Goal: Task Accomplishment & Management: Manage account settings

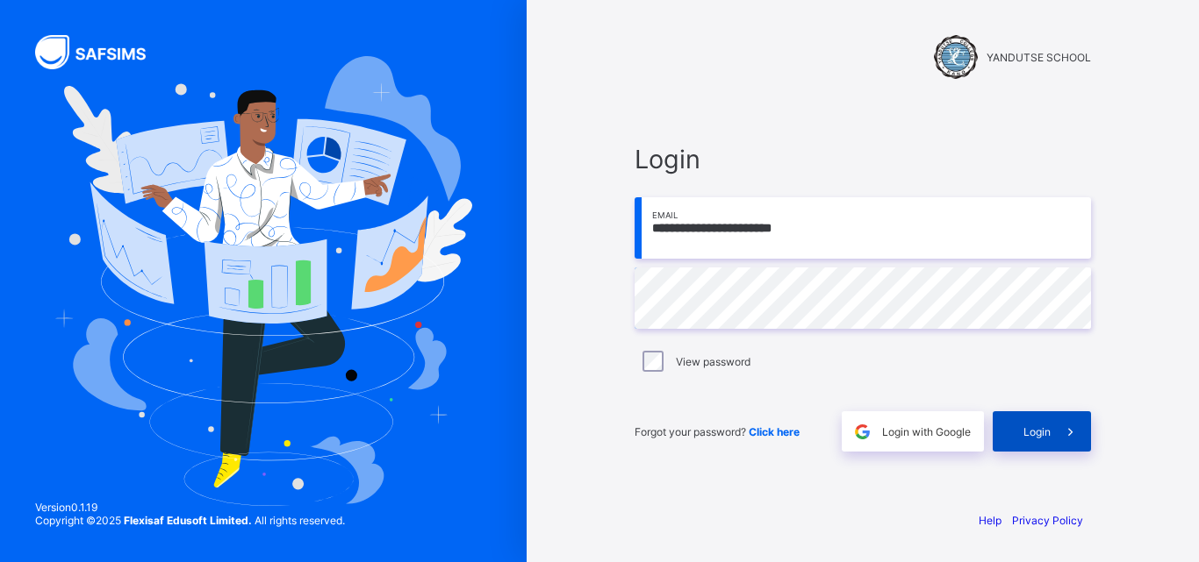
click at [1040, 426] on span "Login" at bounding box center [1036, 432] width 27 height 13
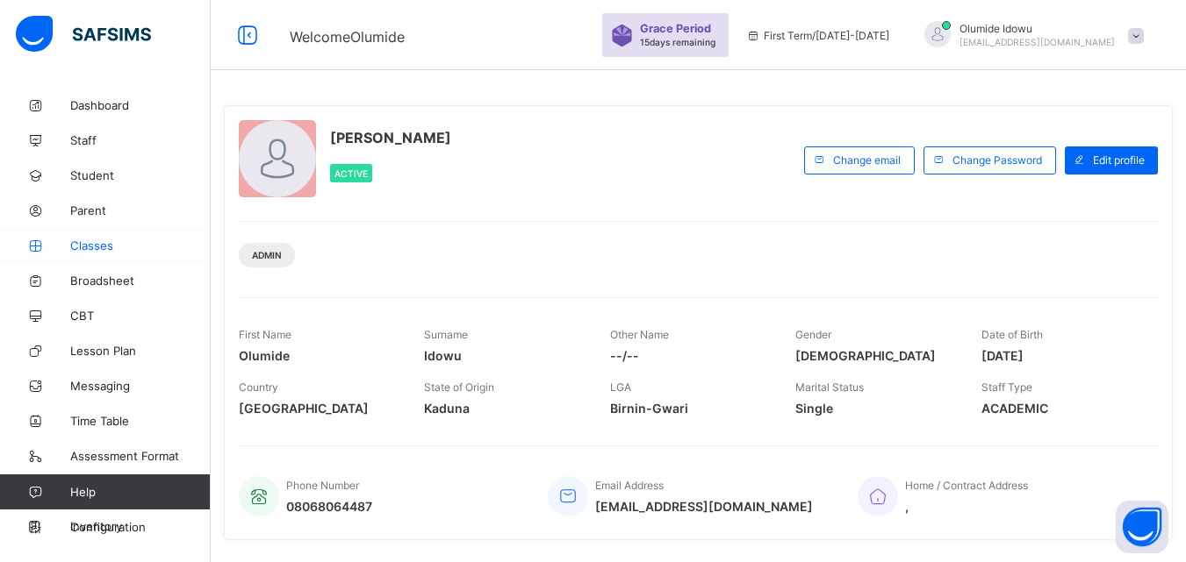
click at [80, 239] on span "Classes" at bounding box center [140, 246] width 140 height 14
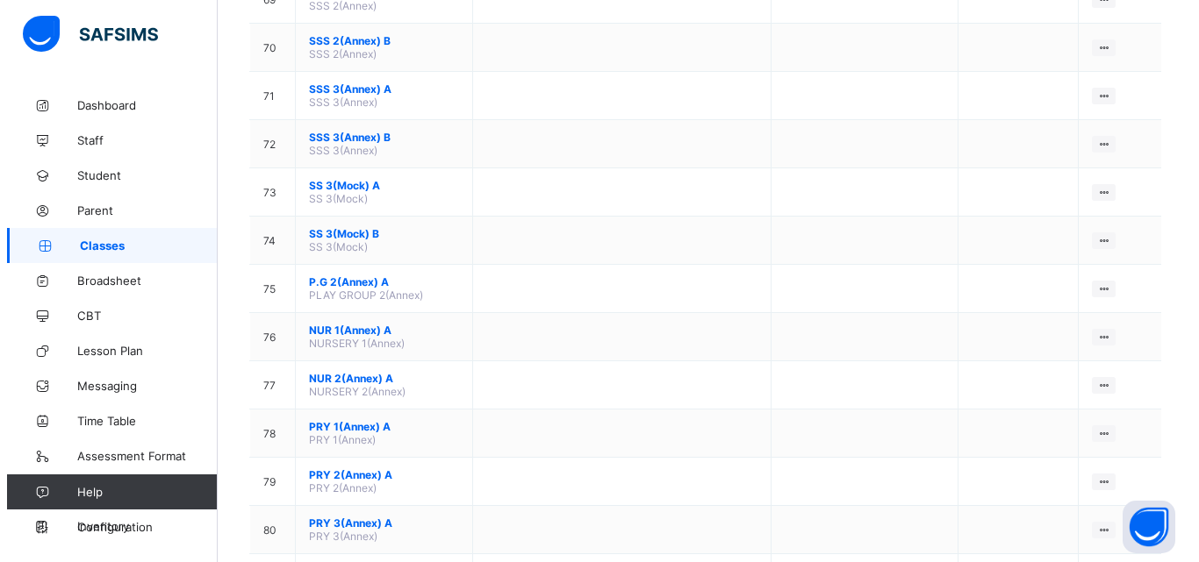
scroll to position [3645, 0]
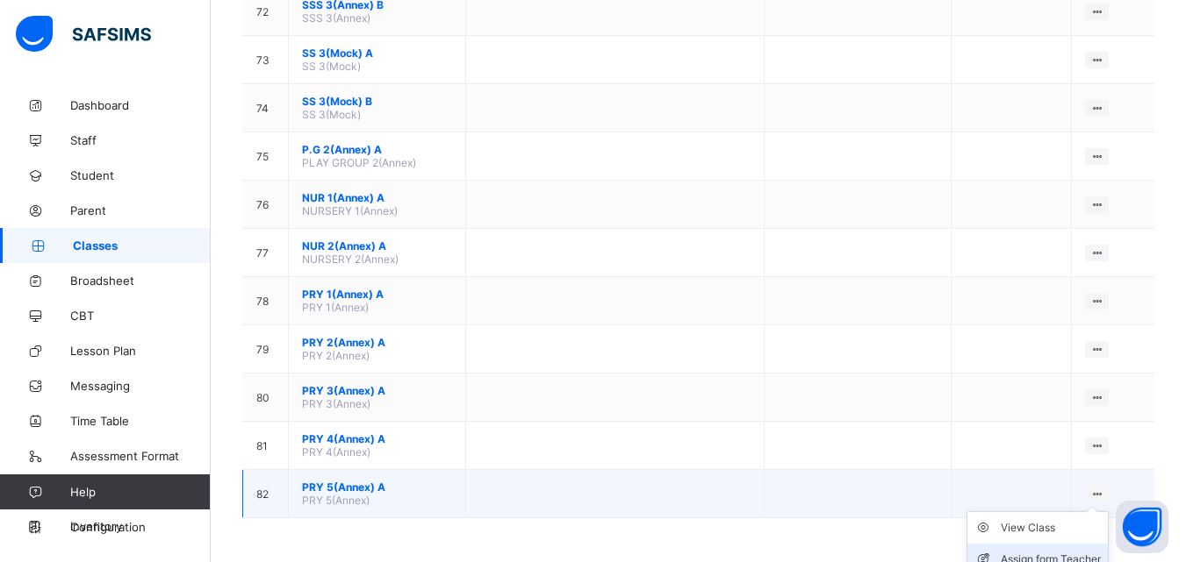
click at [1087, 549] on li "Assign form Teacher" at bounding box center [1037, 560] width 140 height 32
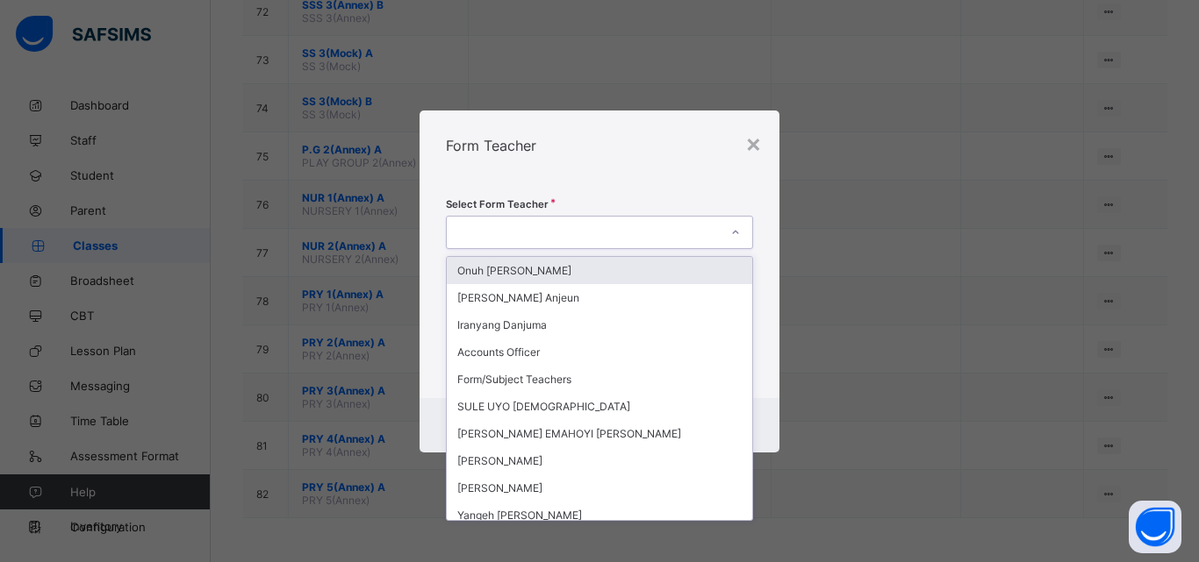
click at [608, 233] on div at bounding box center [583, 232] width 272 height 25
type input "*"
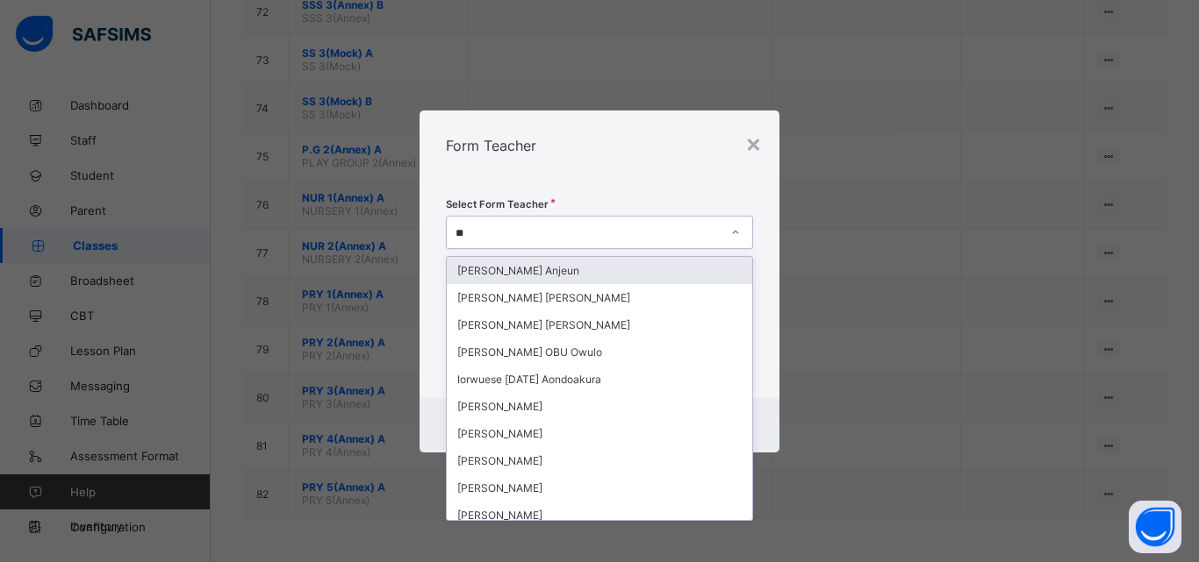
type input "***"
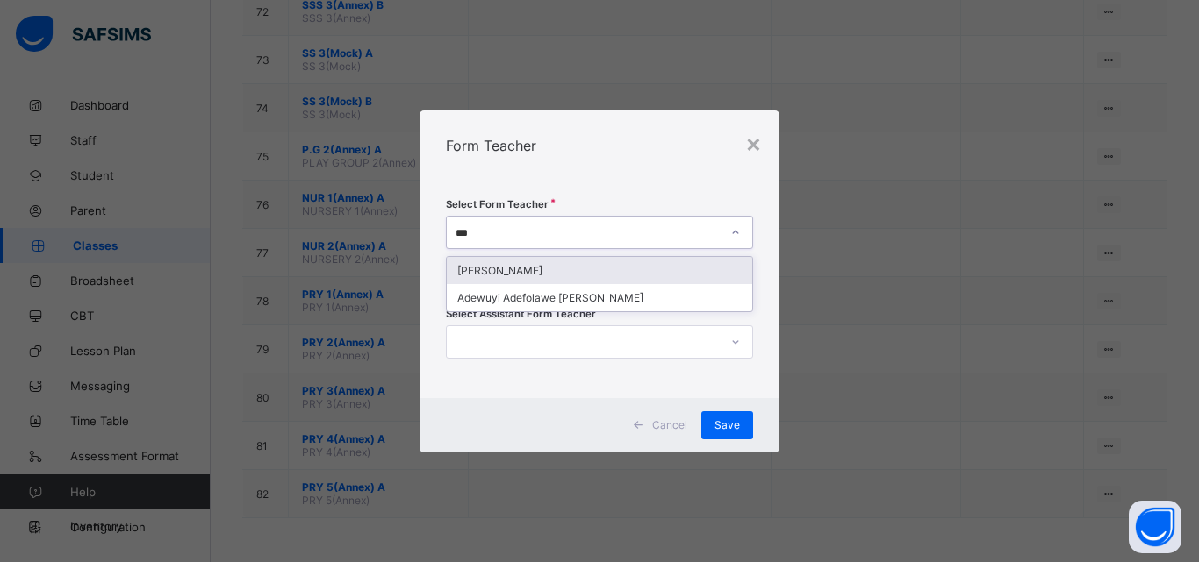
click at [525, 272] on div "[PERSON_NAME]" at bounding box center [599, 270] width 305 height 27
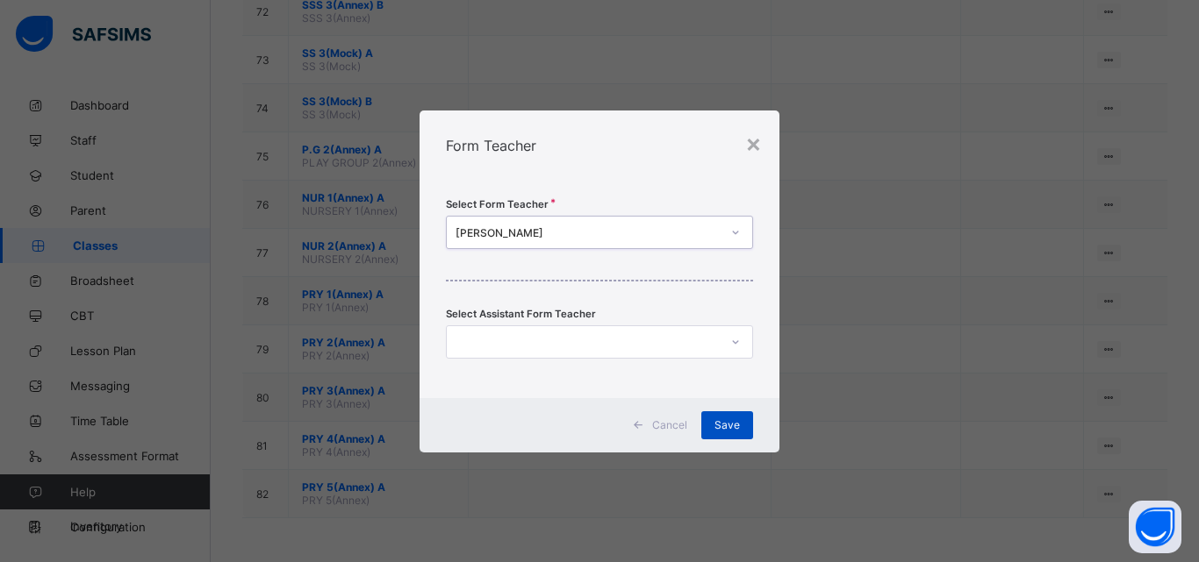
click at [721, 419] on span "Save" at bounding box center [726, 425] width 25 height 13
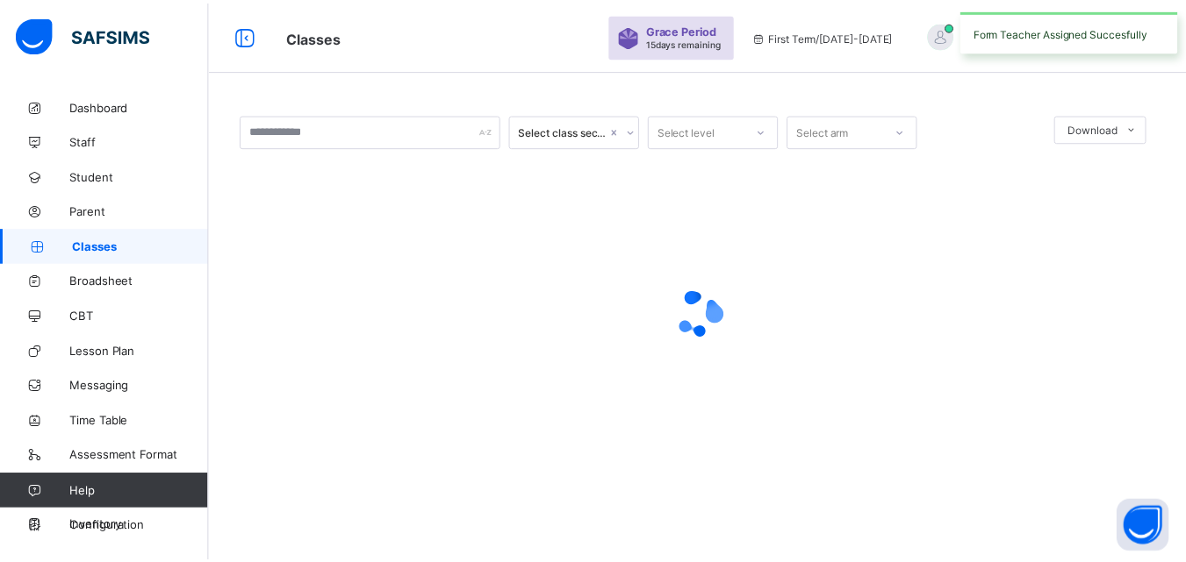
scroll to position [0, 0]
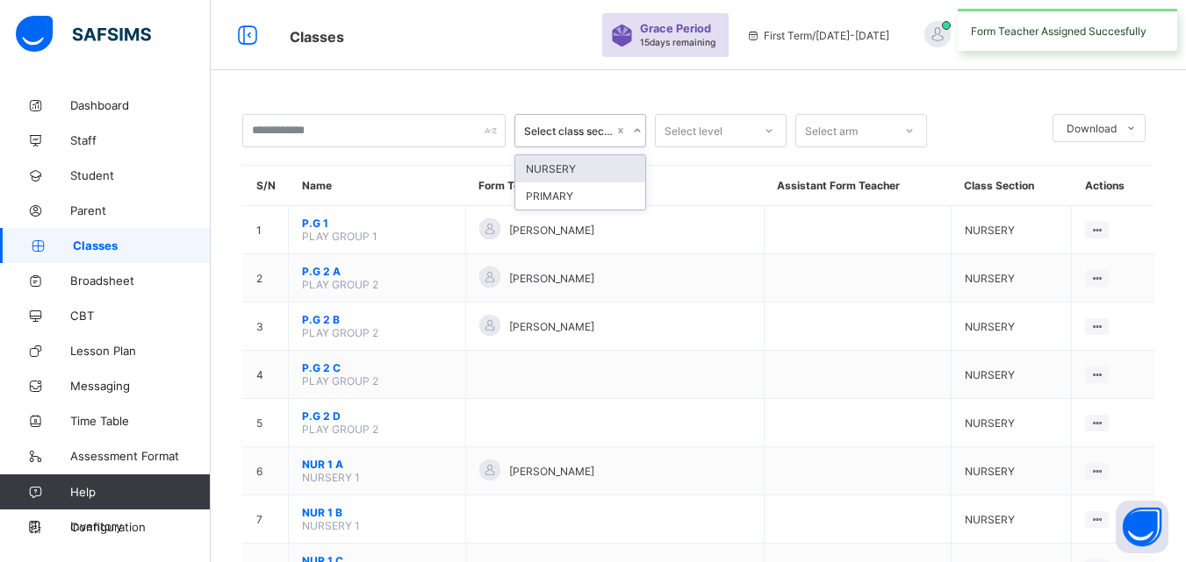
click at [638, 133] on icon at bounding box center [637, 131] width 11 height 18
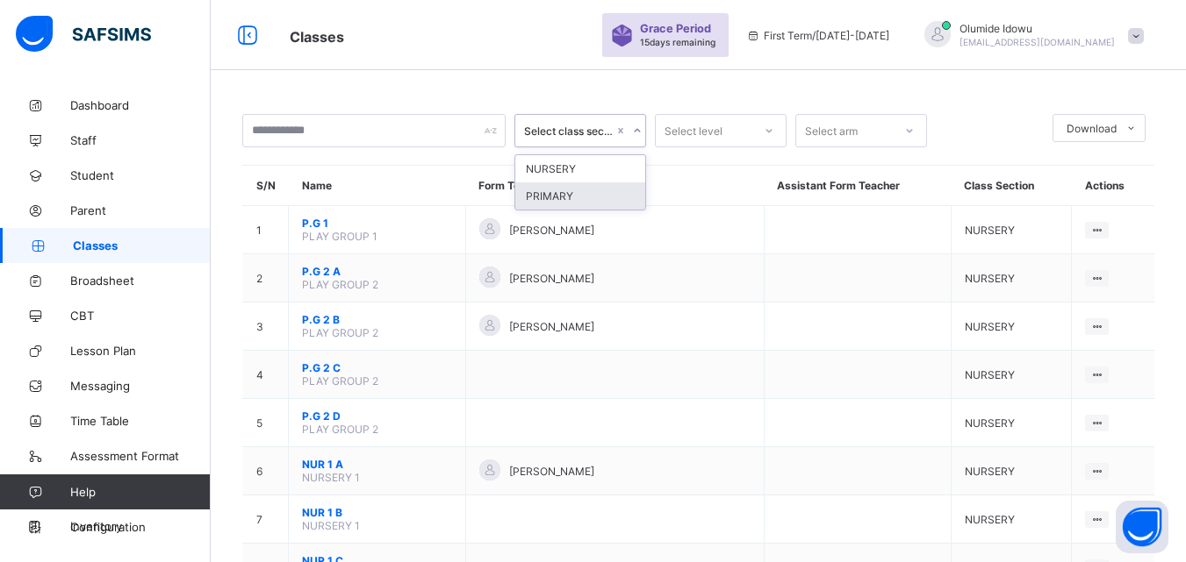
click at [616, 195] on div "PRIMARY" at bounding box center [580, 196] width 130 height 27
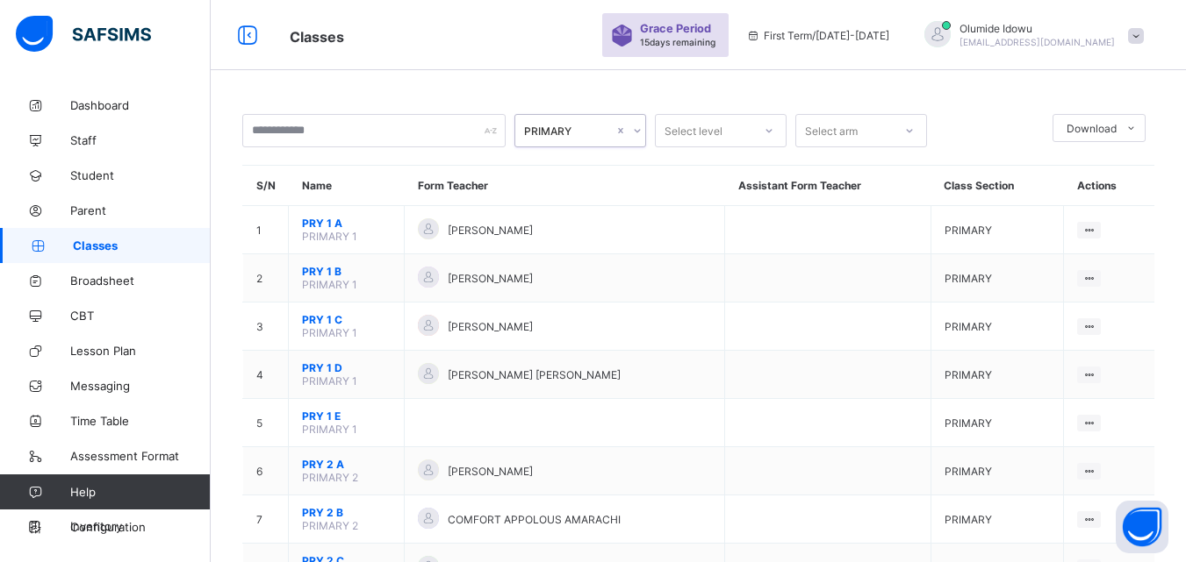
click at [774, 135] on div at bounding box center [769, 131] width 30 height 28
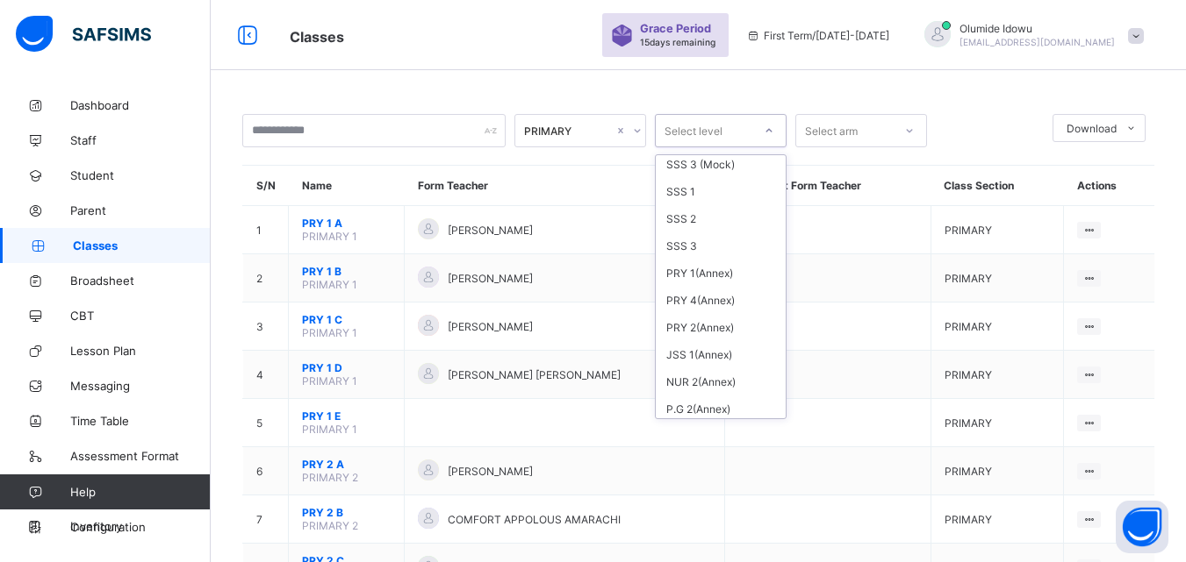
scroll to position [568, 0]
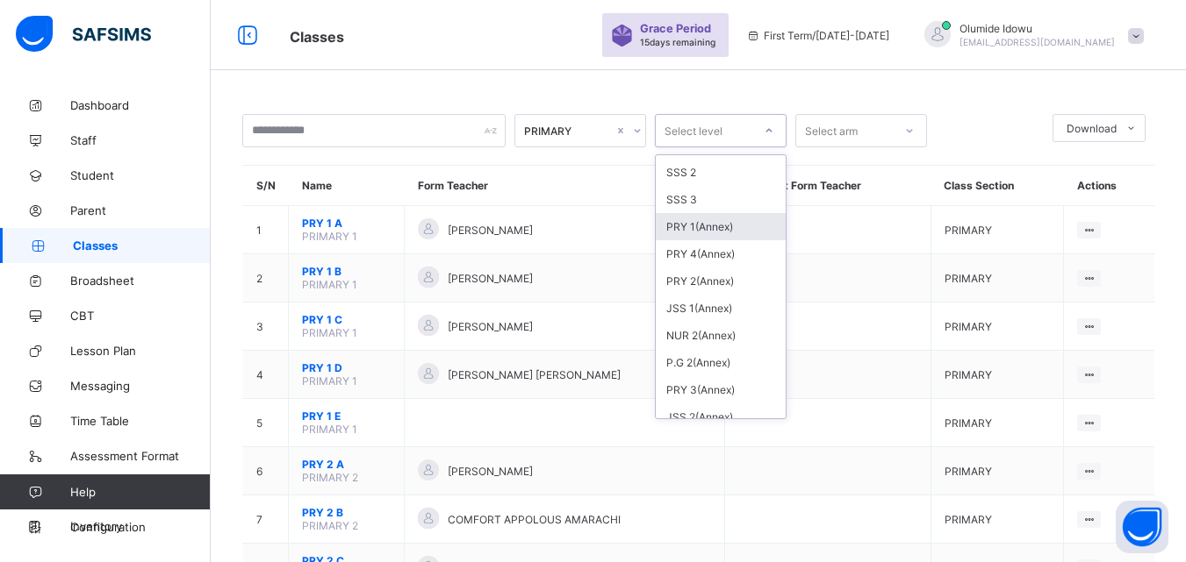
click at [731, 232] on div "PRY 1(Annex)" at bounding box center [720, 226] width 130 height 27
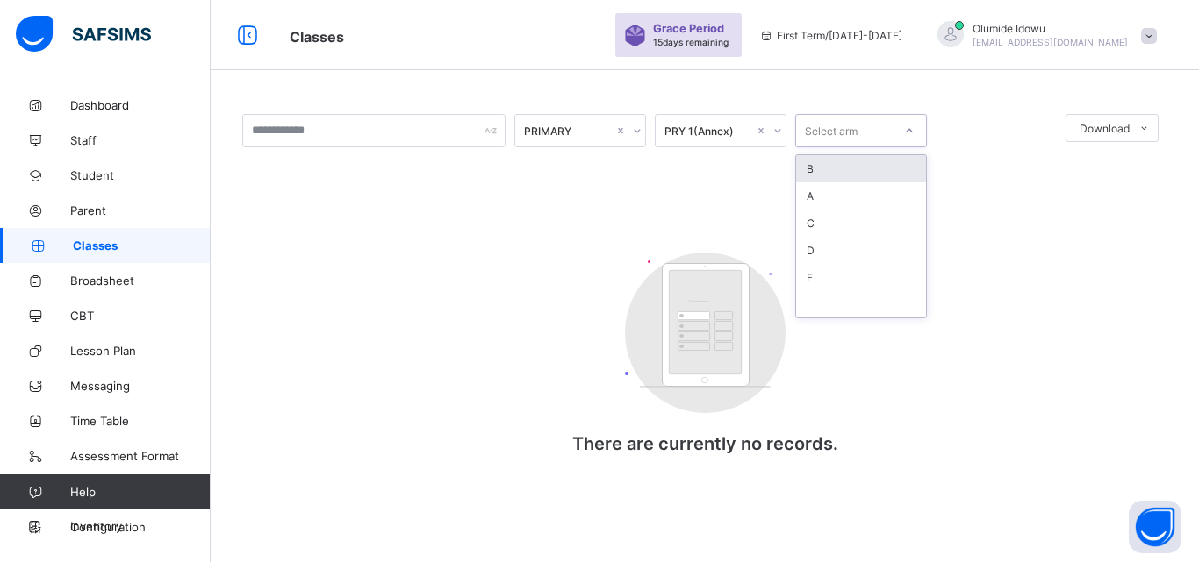
click at [851, 137] on div "Select arm" at bounding box center [831, 130] width 53 height 33
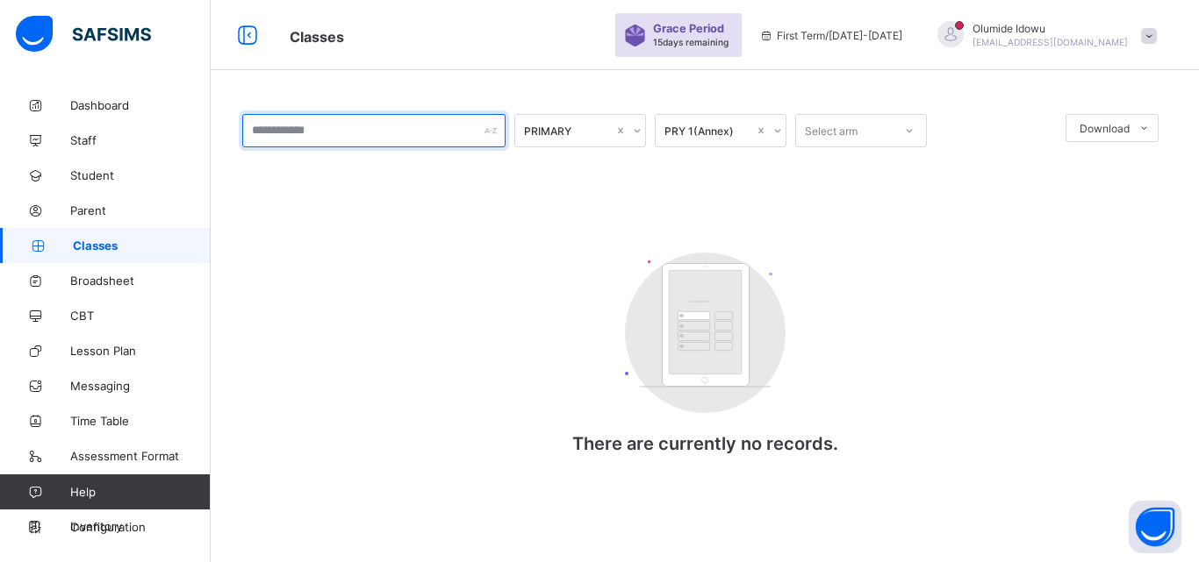
click at [378, 132] on input "text" at bounding box center [373, 130] width 263 height 33
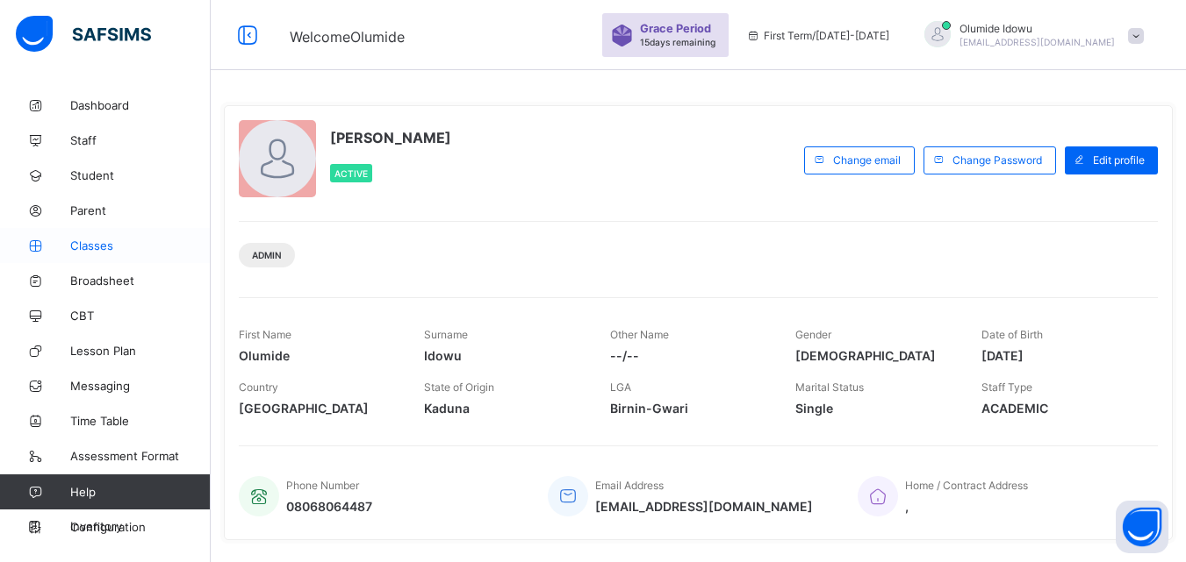
click at [93, 246] on span "Classes" at bounding box center [140, 246] width 140 height 14
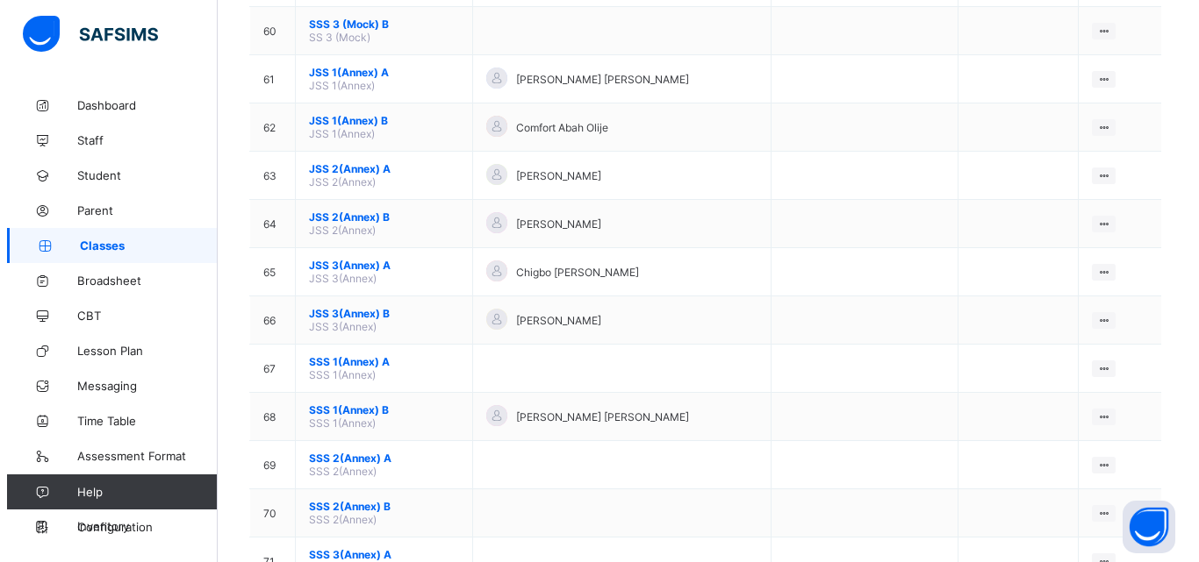
scroll to position [3645, 0]
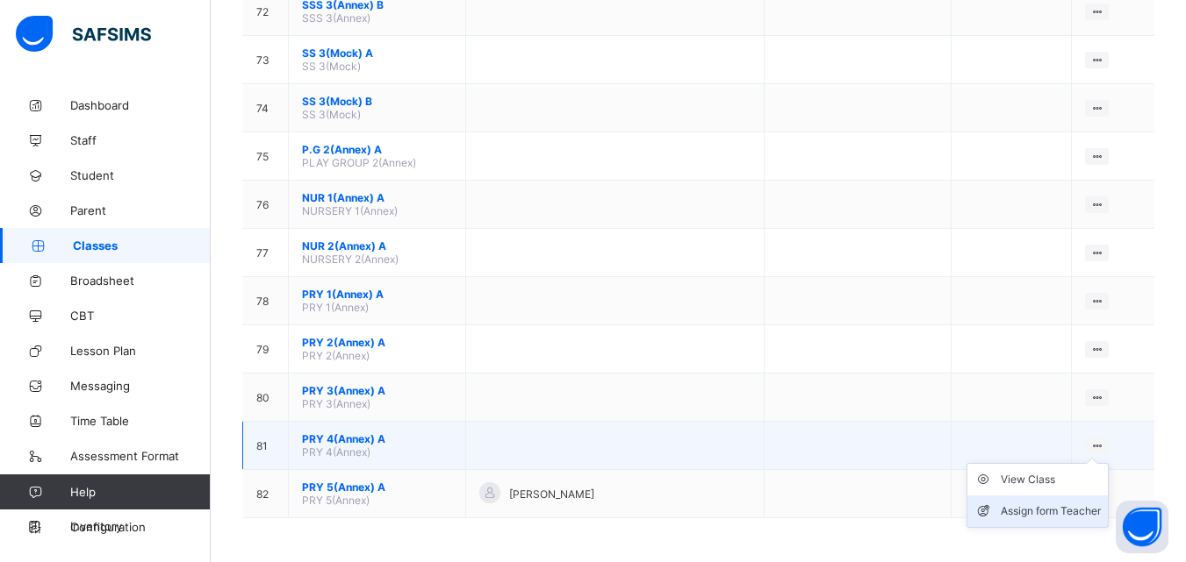
click at [1085, 517] on div "Assign form Teacher" at bounding box center [1050, 512] width 100 height 18
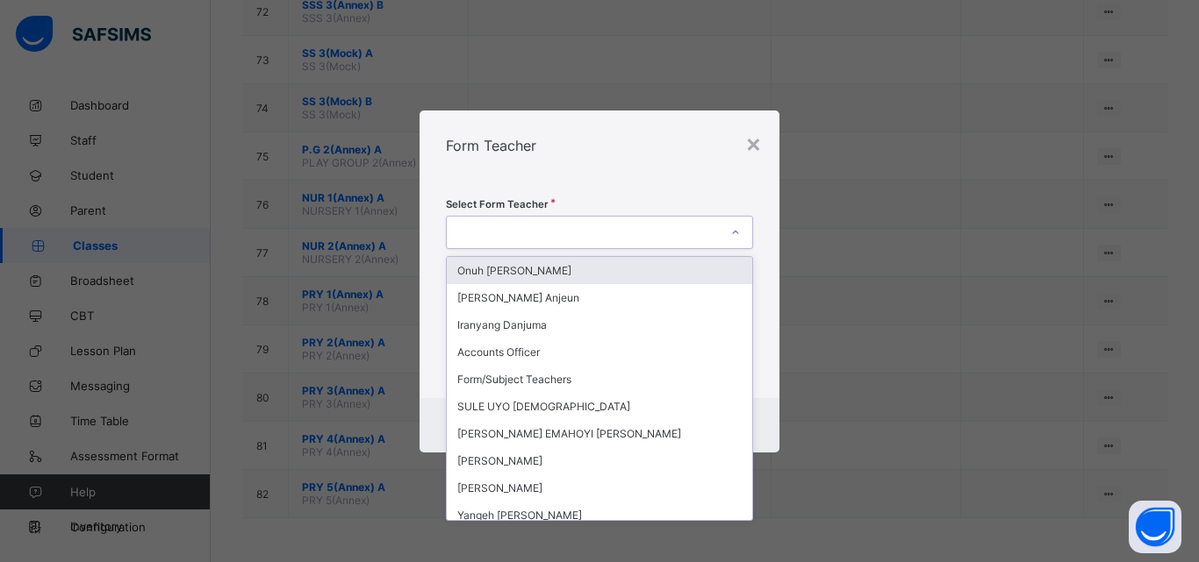
click at [631, 230] on div at bounding box center [583, 232] width 272 height 25
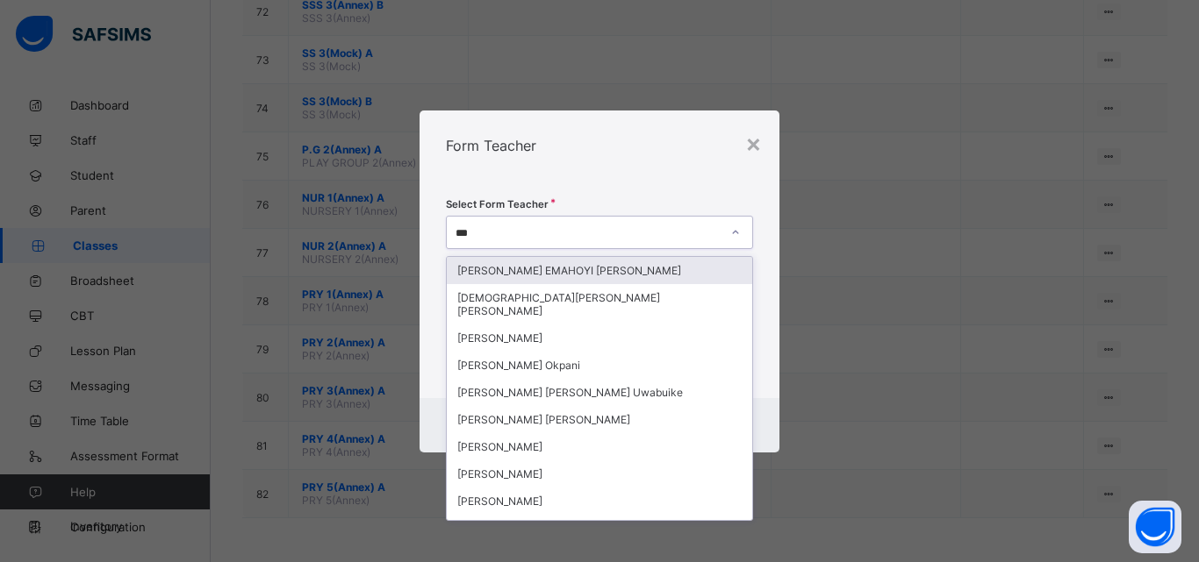
type input "****"
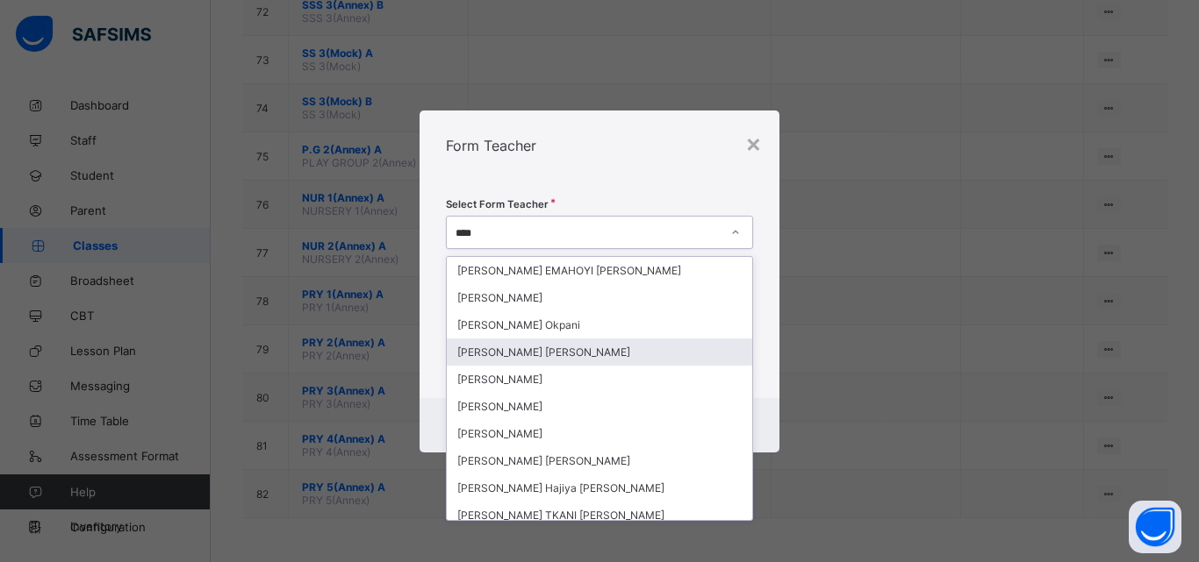
click at [613, 354] on div "[PERSON_NAME] [PERSON_NAME]" at bounding box center [599, 352] width 305 height 27
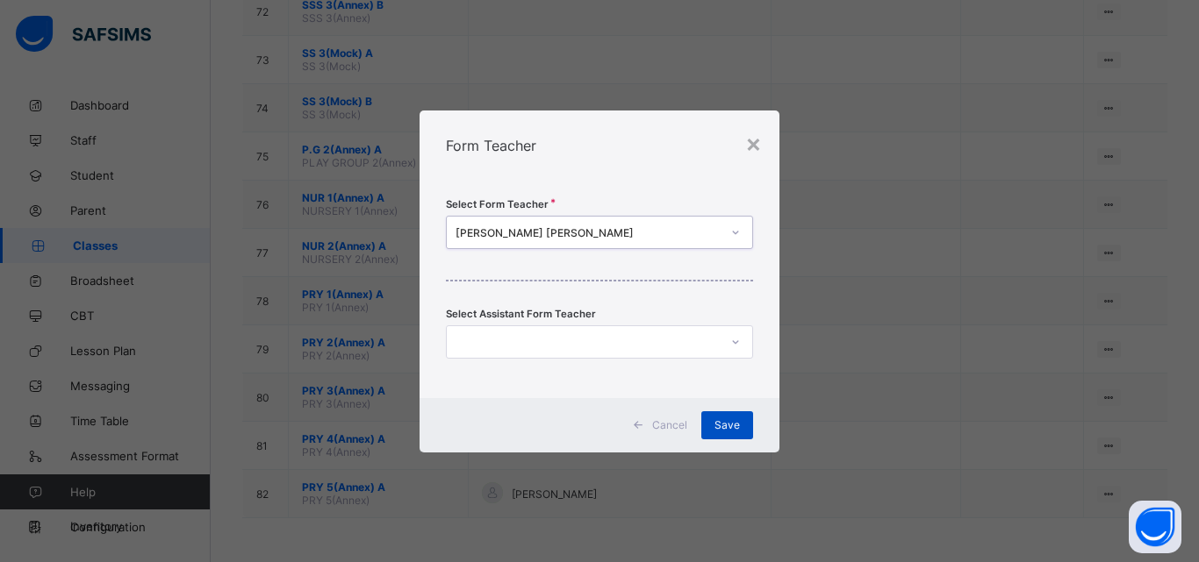
click at [728, 432] on div "Save" at bounding box center [727, 426] width 52 height 28
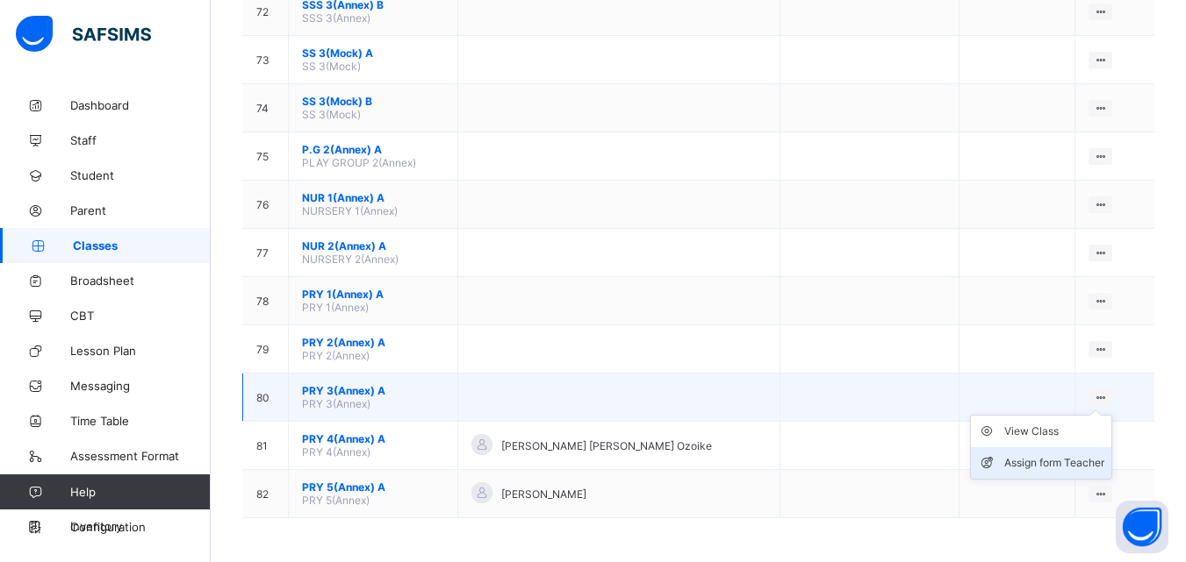
click at [1085, 469] on div "Assign form Teacher" at bounding box center [1054, 464] width 100 height 18
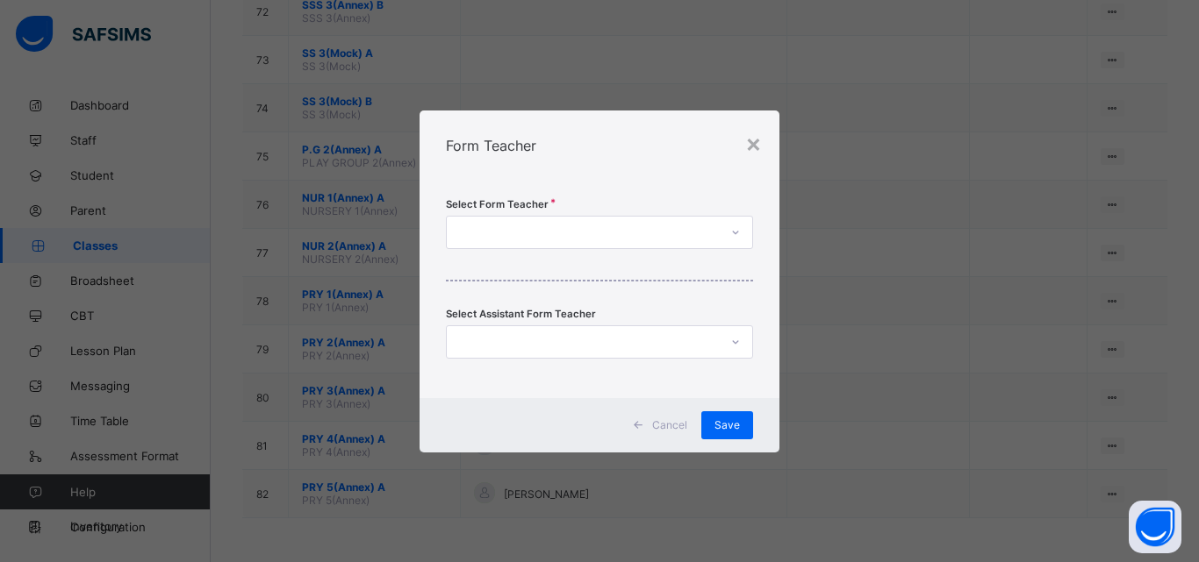
click at [626, 229] on div at bounding box center [583, 232] width 272 height 25
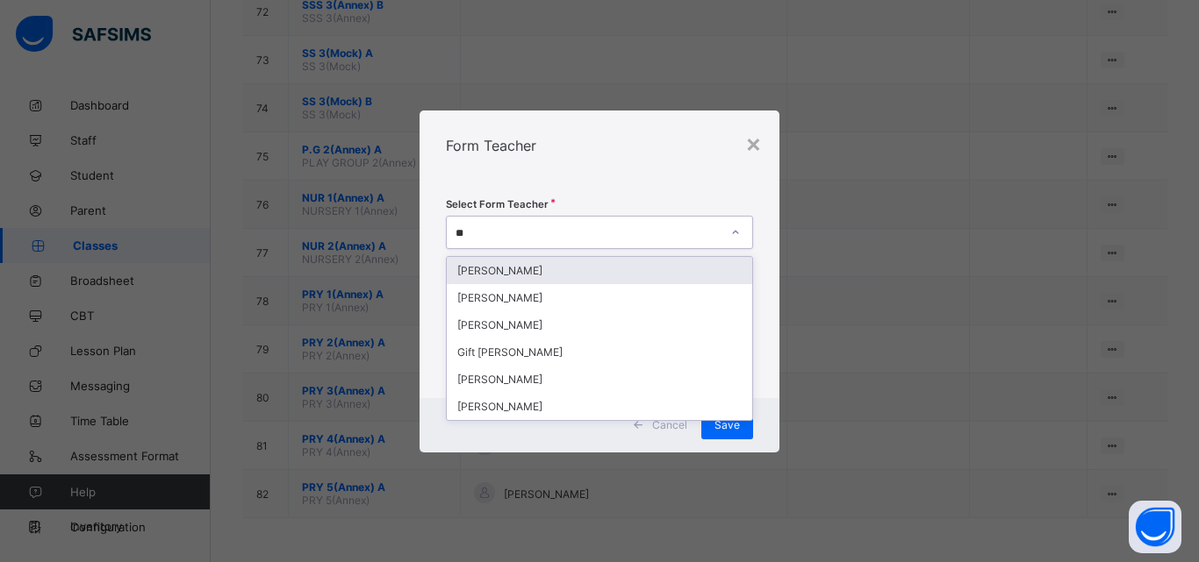
type input "***"
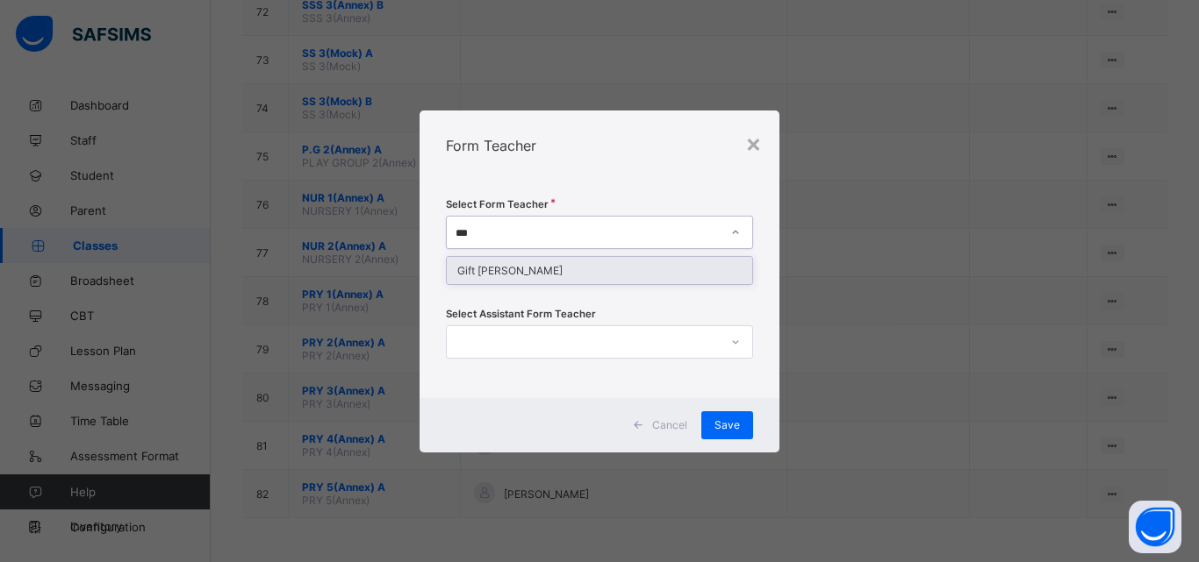
click at [561, 278] on div "Gift [PERSON_NAME]" at bounding box center [599, 270] width 305 height 27
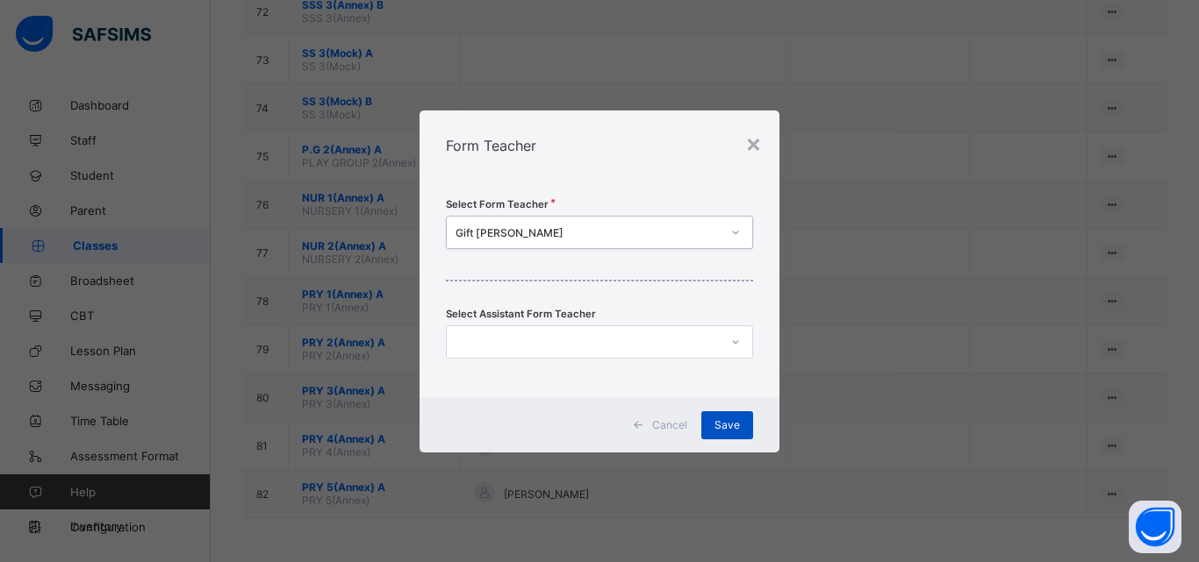
click at [732, 421] on span "Save" at bounding box center [726, 425] width 25 height 13
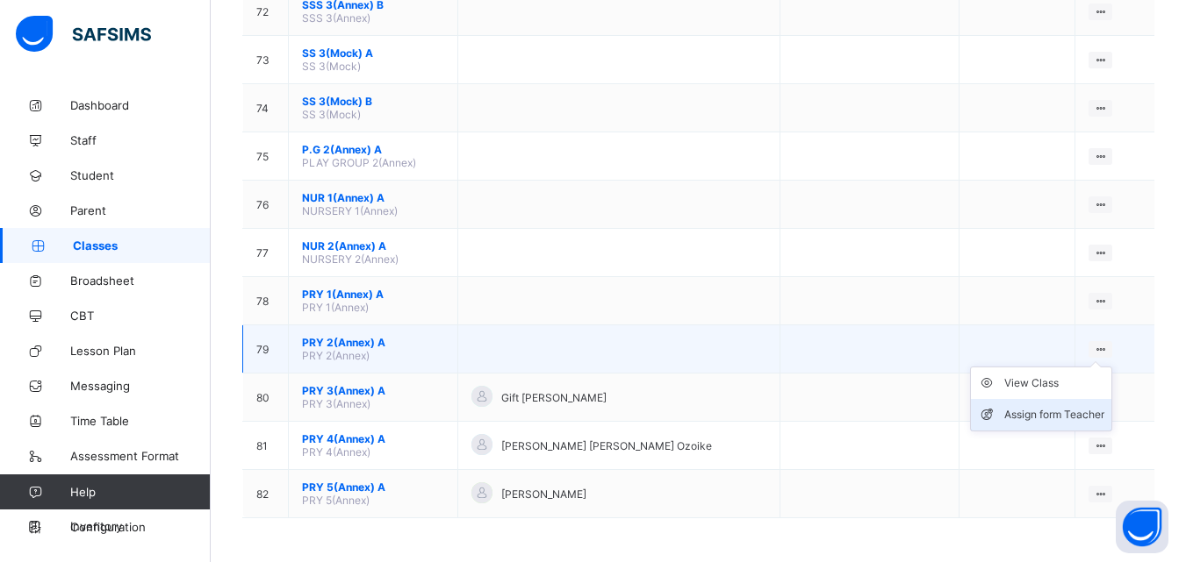
click at [1077, 413] on div "Assign form Teacher" at bounding box center [1054, 415] width 100 height 18
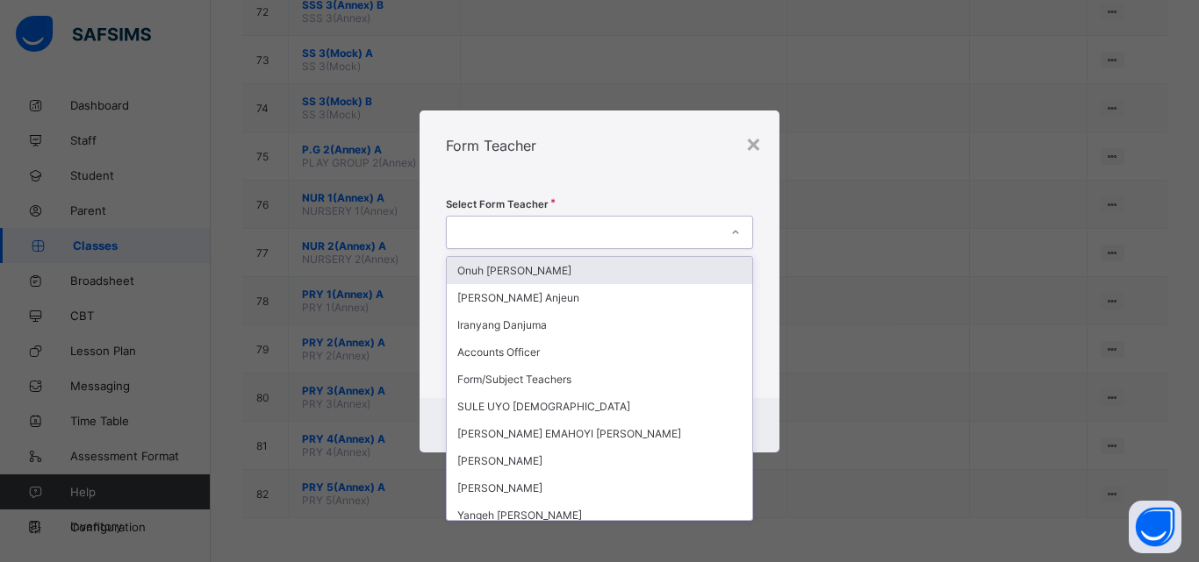
click at [685, 229] on div at bounding box center [583, 232] width 272 height 25
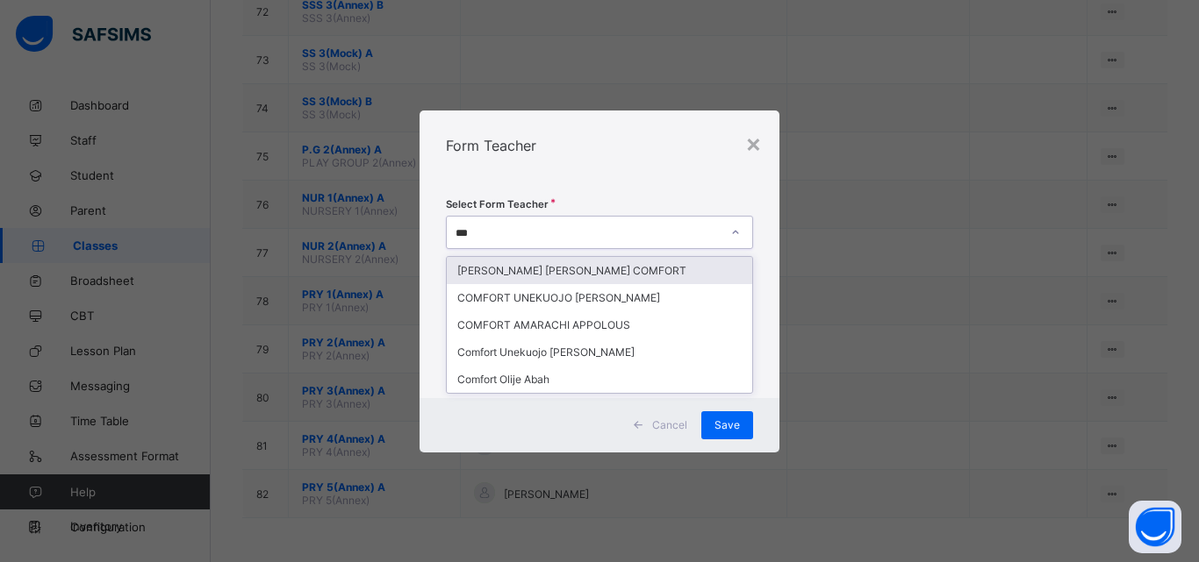
type input "****"
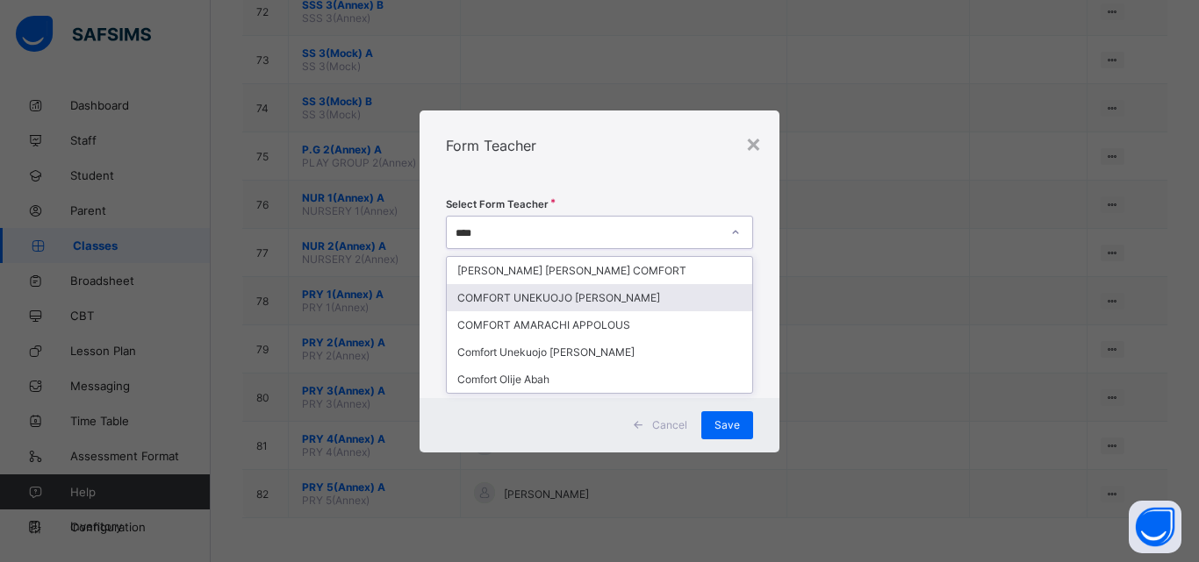
click at [668, 297] on div "COMFORT UNEKUOJO [PERSON_NAME]" at bounding box center [599, 297] width 305 height 27
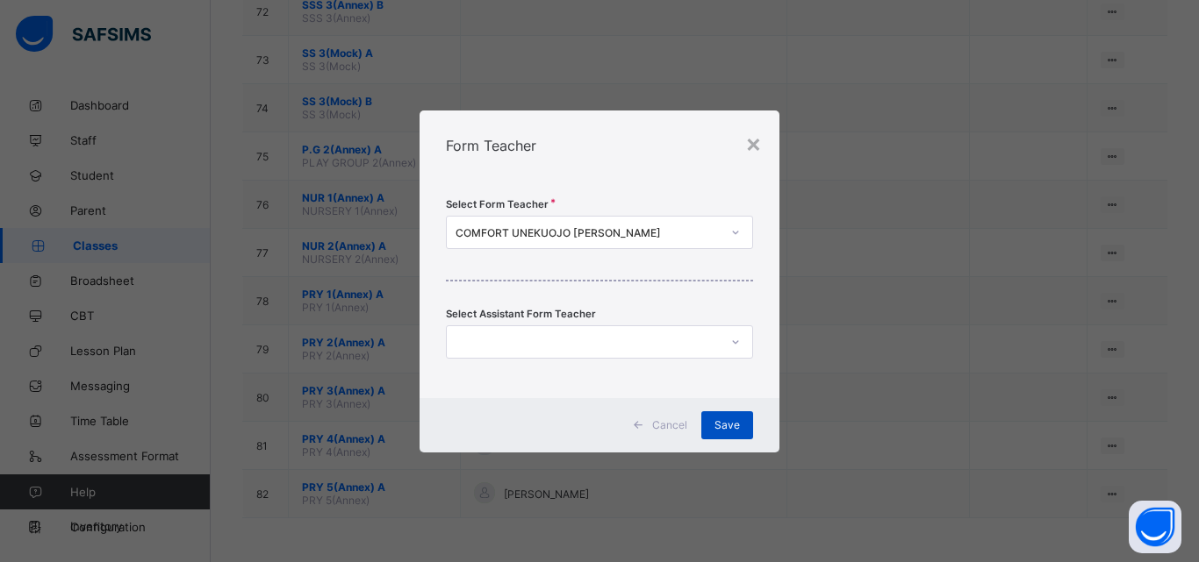
click at [724, 421] on span "Save" at bounding box center [726, 425] width 25 height 13
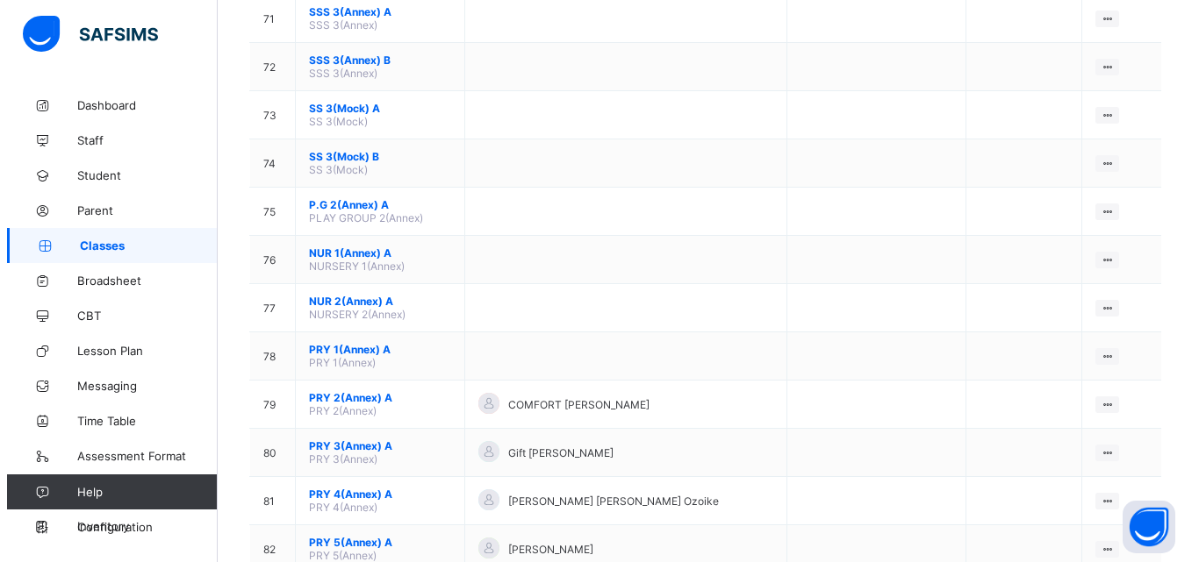
scroll to position [3597, 0]
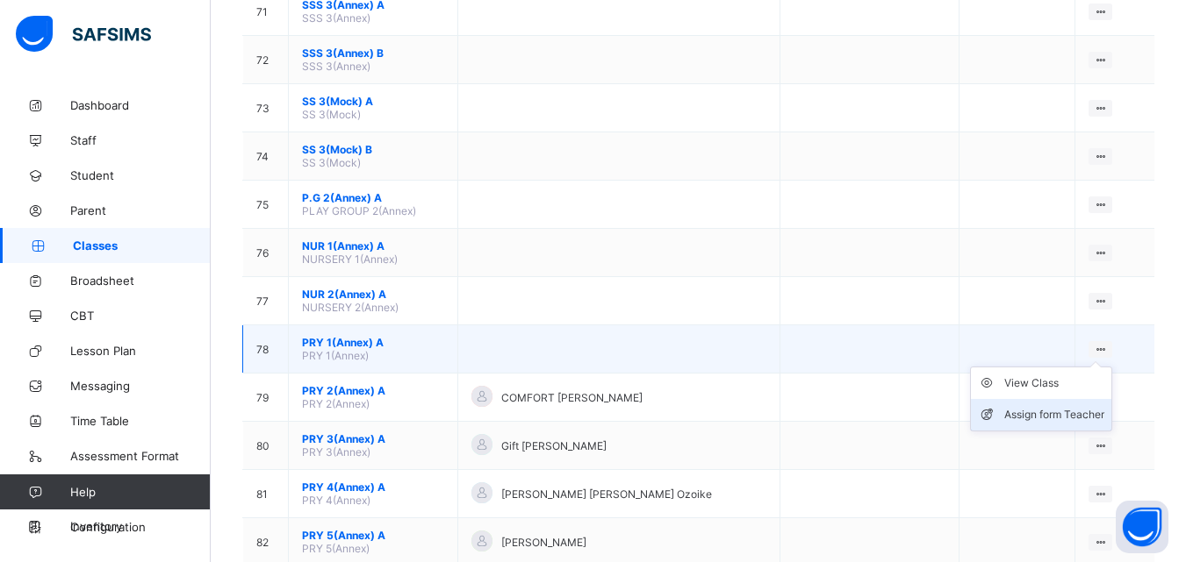
click at [1081, 416] on div "Assign form Teacher" at bounding box center [1054, 415] width 100 height 18
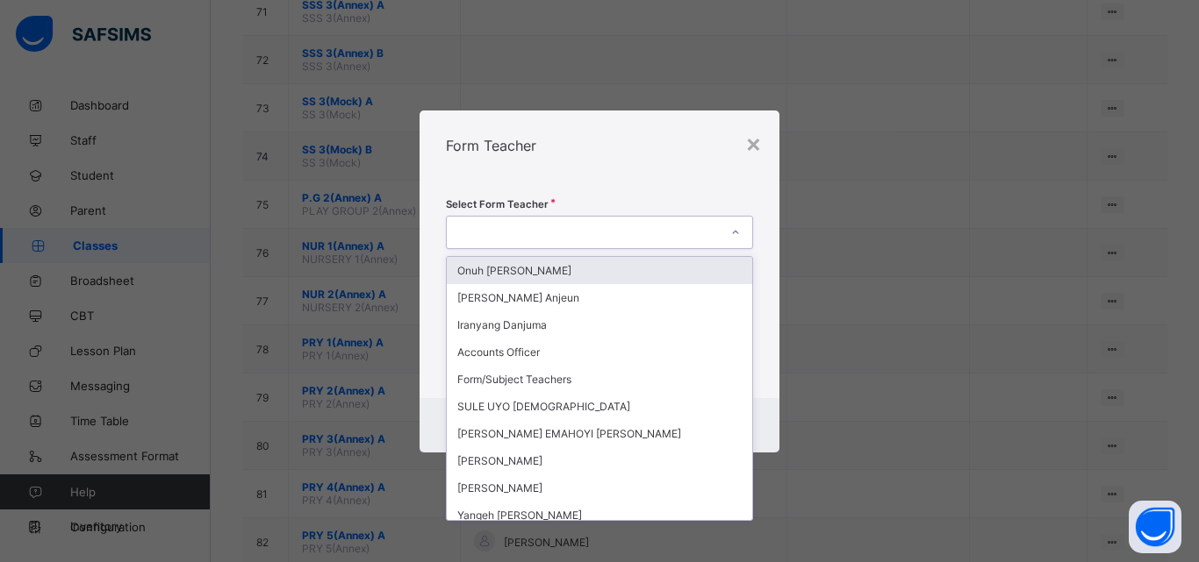
click at [662, 218] on div at bounding box center [599, 232] width 307 height 33
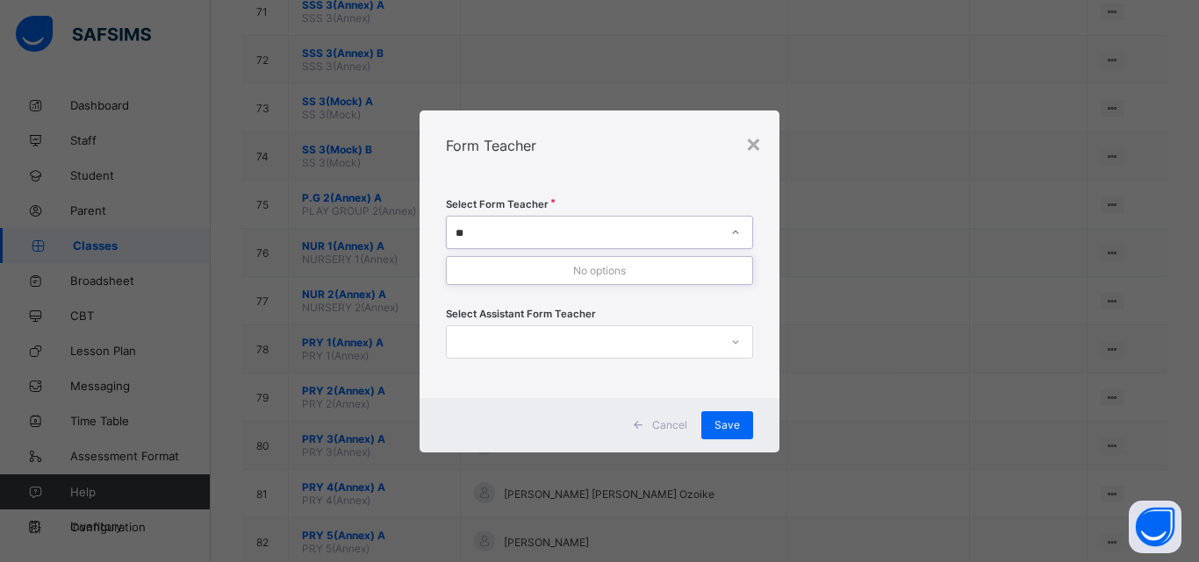
type input "*"
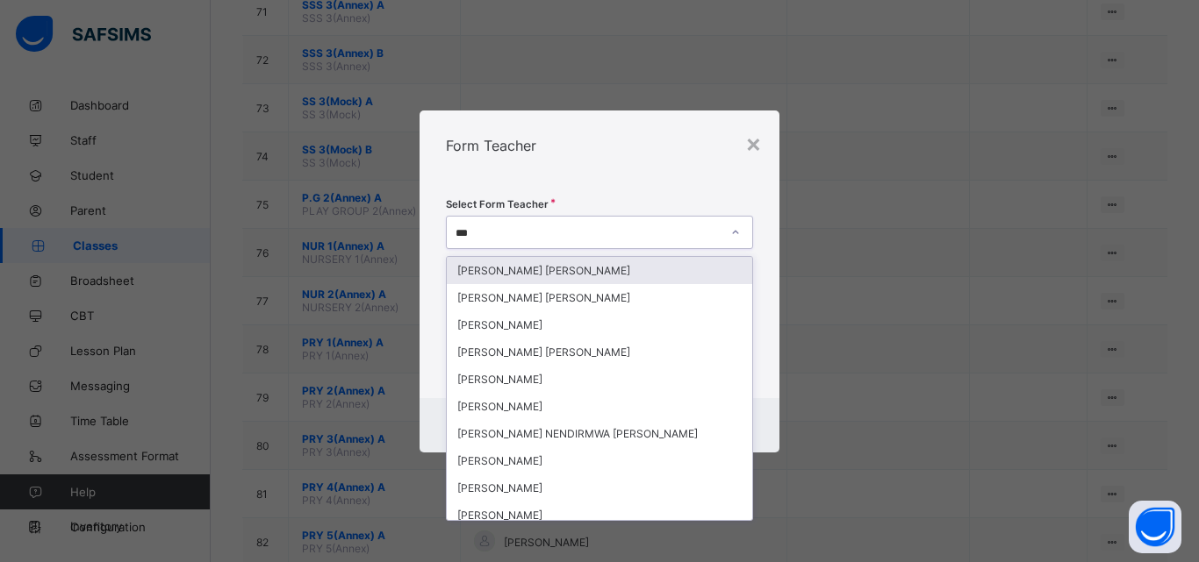
type input "****"
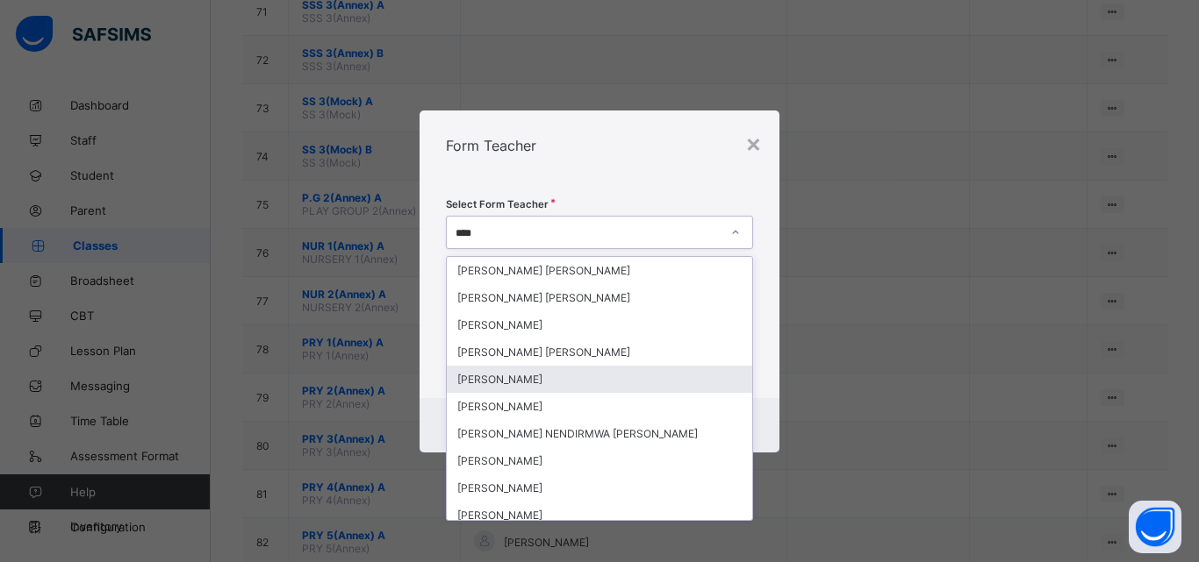
click at [587, 376] on div "[PERSON_NAME]" at bounding box center [599, 379] width 305 height 27
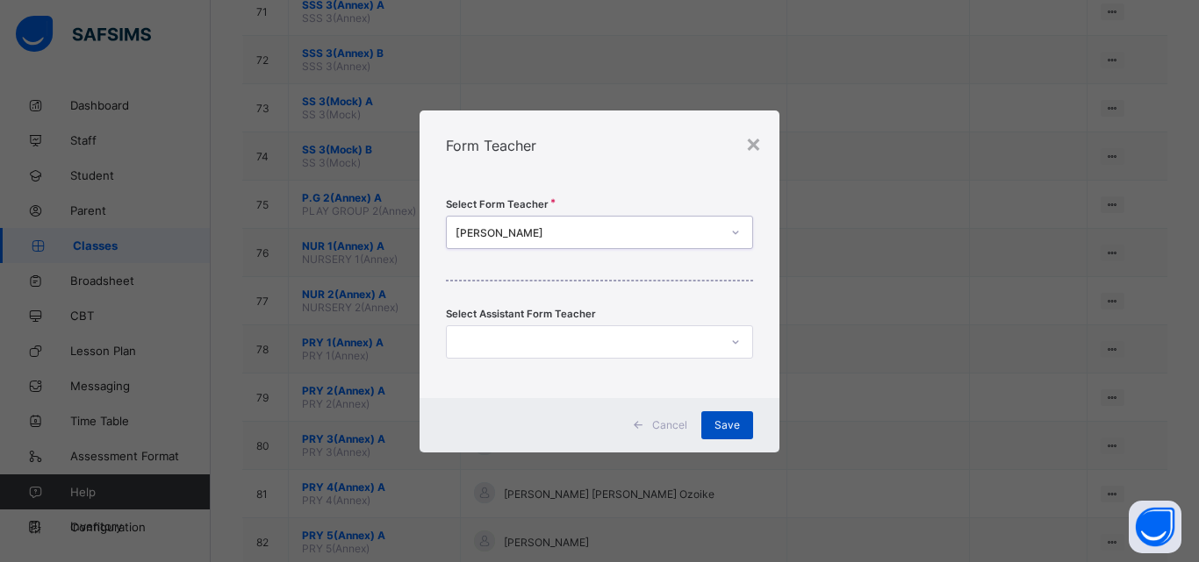
click at [724, 424] on span "Save" at bounding box center [726, 425] width 25 height 13
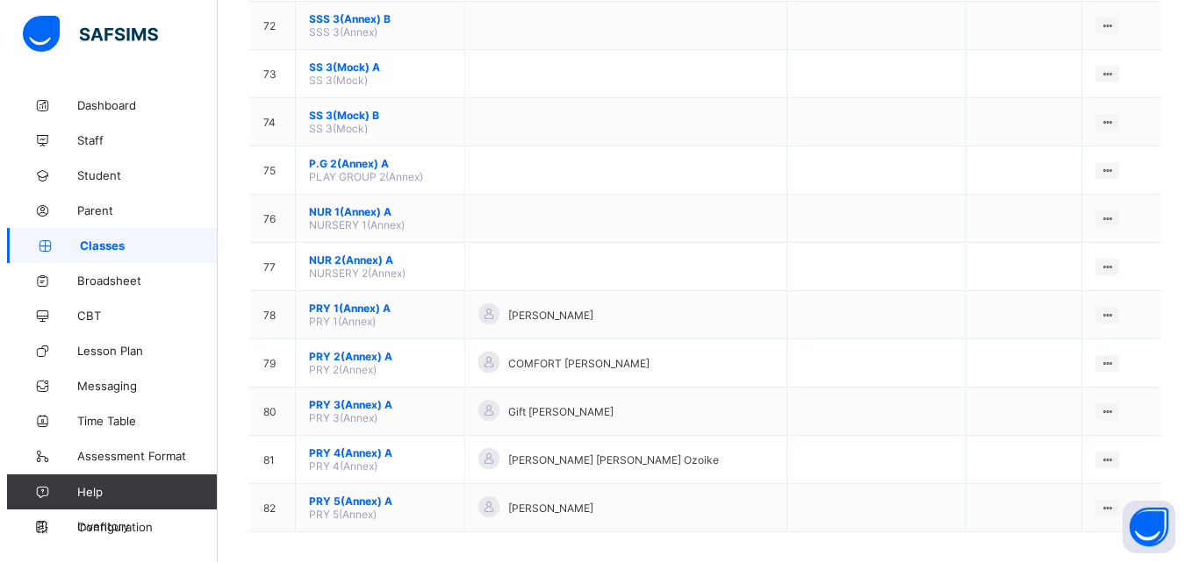
scroll to position [3645, 0]
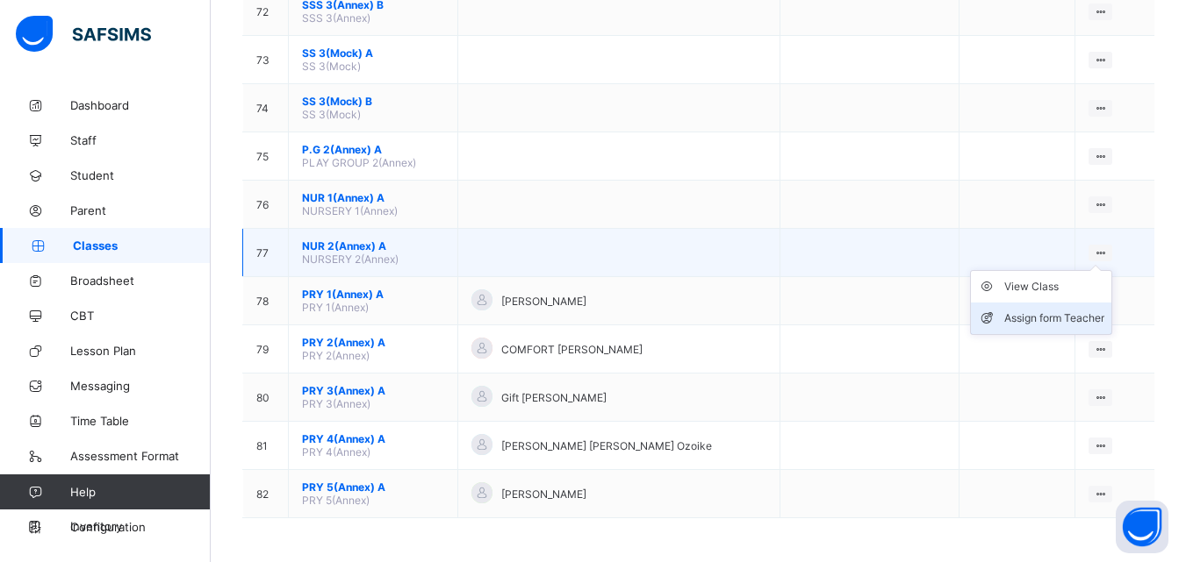
click at [1096, 317] on div "Assign form Teacher" at bounding box center [1054, 319] width 100 height 18
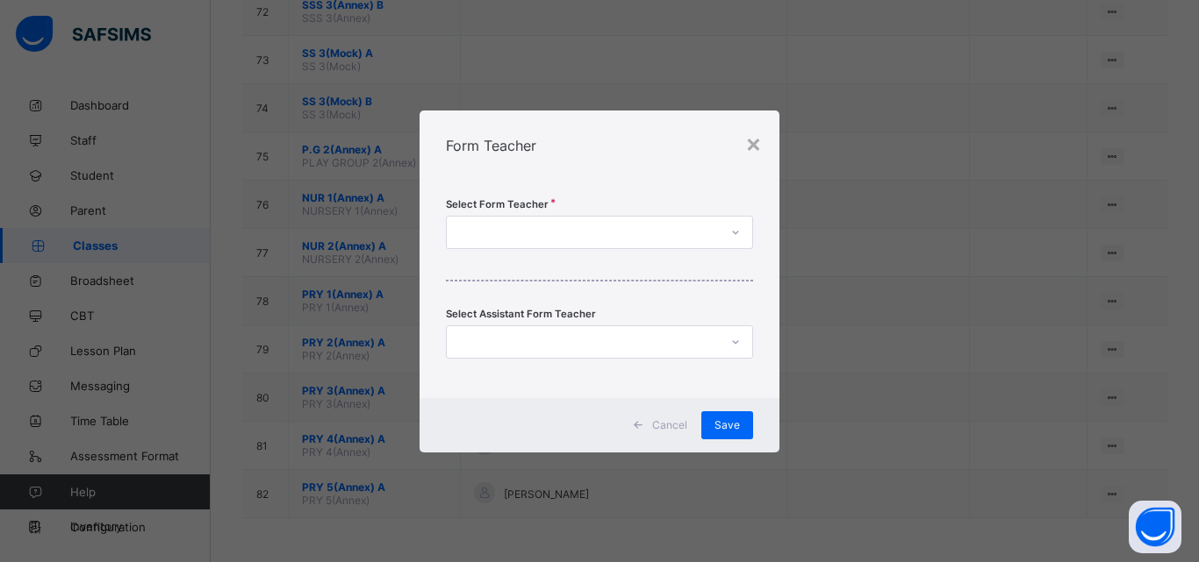
click at [648, 233] on div at bounding box center [583, 232] width 272 height 25
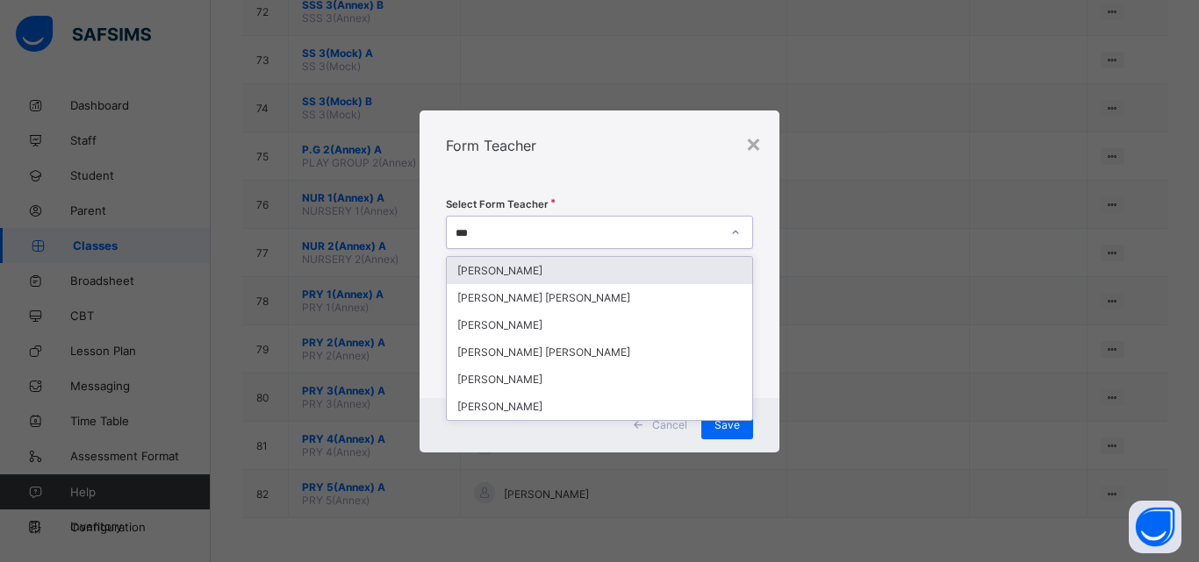
type input "****"
click at [555, 269] on div "[PERSON_NAME]" at bounding box center [599, 270] width 305 height 27
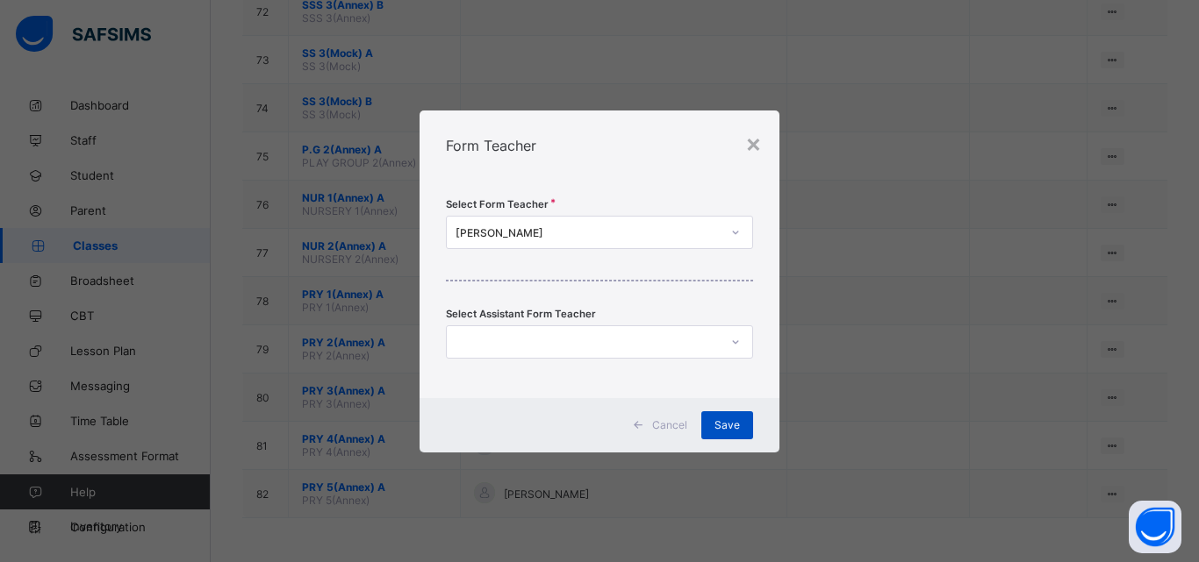
click at [713, 419] on div "Save" at bounding box center [727, 426] width 52 height 28
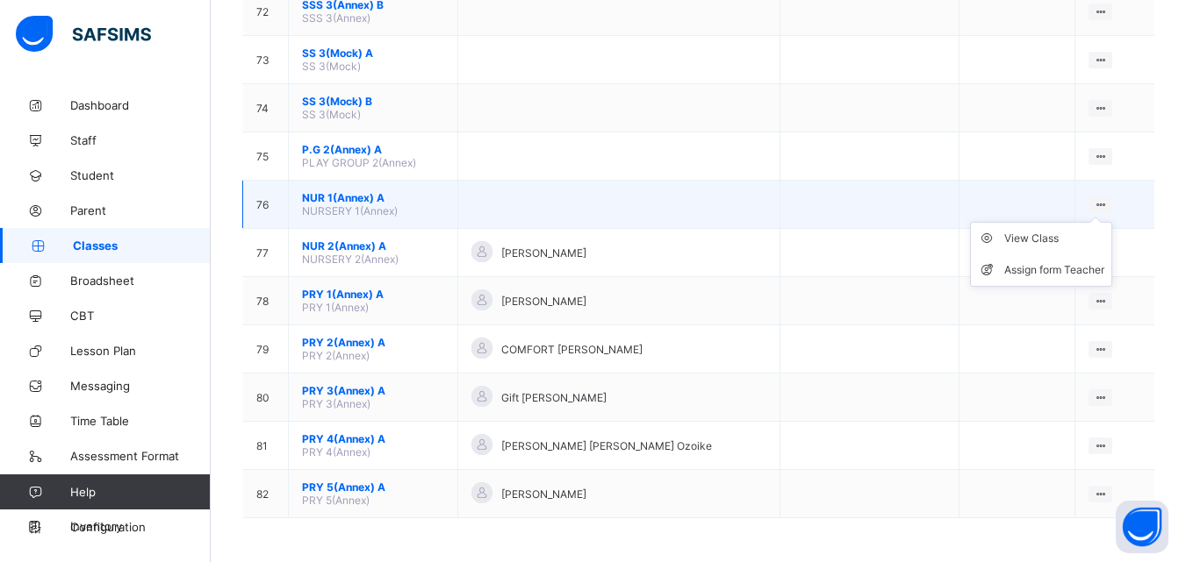
click at [1112, 222] on ul "View Class Assign form Teacher" at bounding box center [1041, 254] width 142 height 65
click at [1080, 263] on div "Assign form Teacher" at bounding box center [1054, 270] width 100 height 18
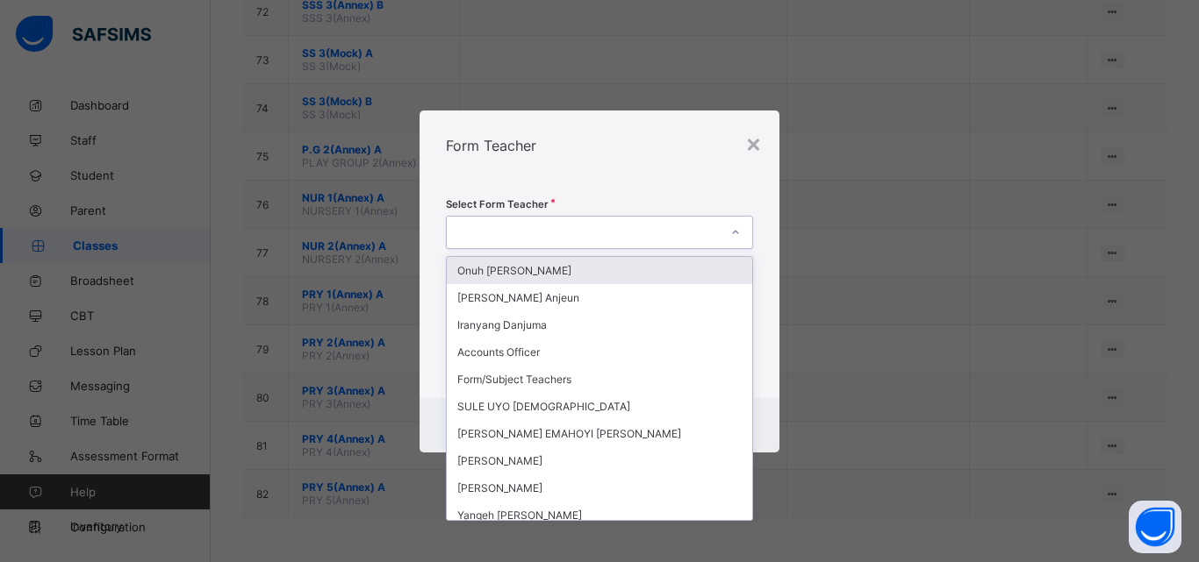
click at [681, 248] on div at bounding box center [599, 232] width 307 height 33
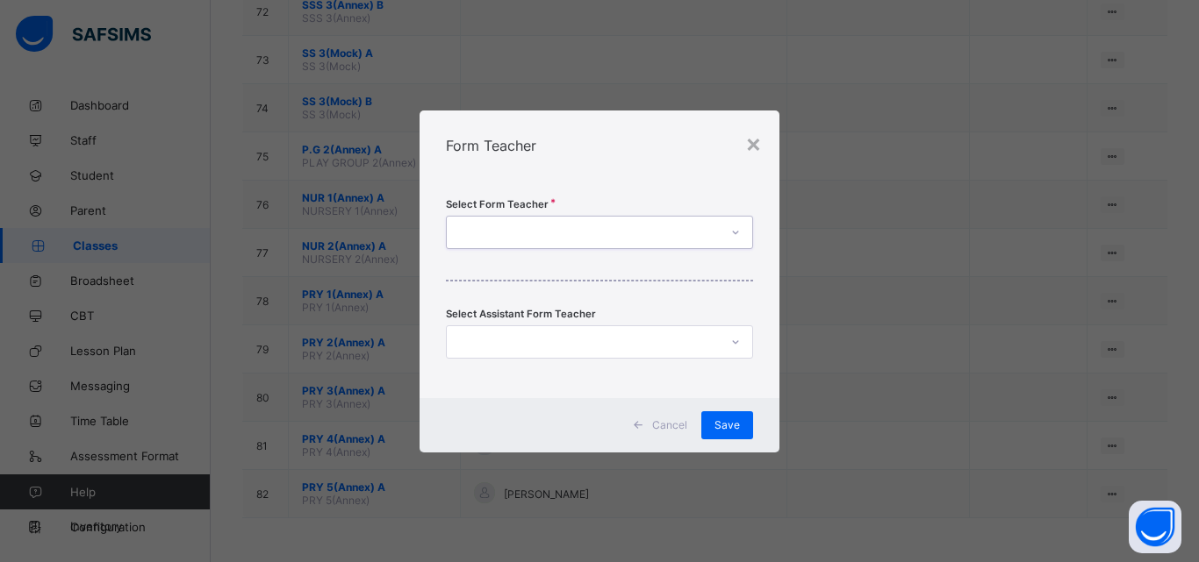
click at [685, 241] on div at bounding box center [583, 232] width 272 height 25
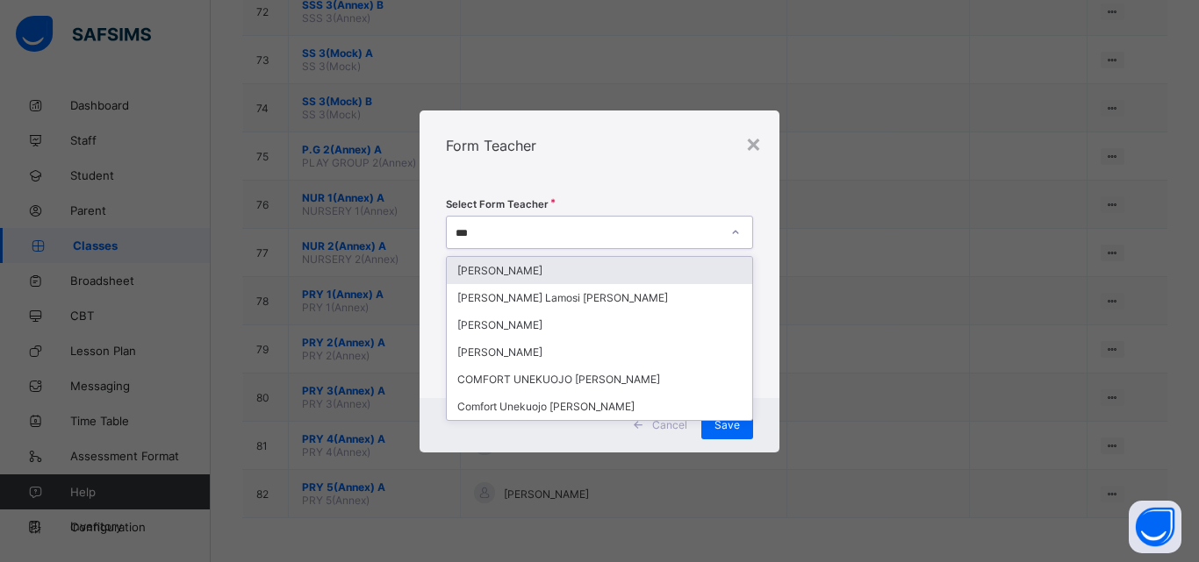
type input "****"
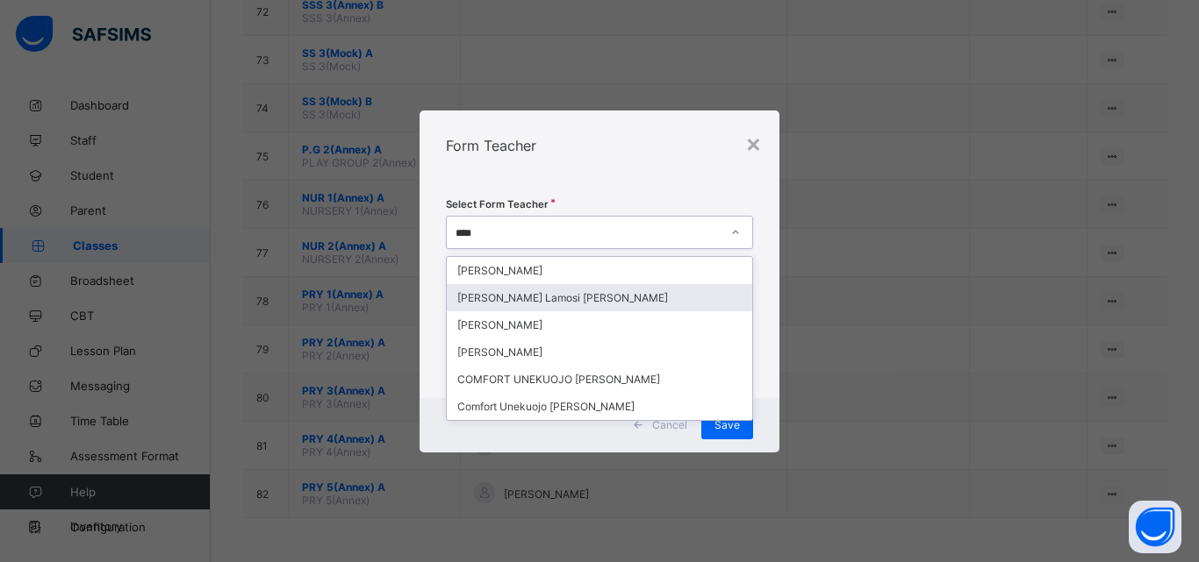
click at [578, 297] on div "[PERSON_NAME] Lamosi [PERSON_NAME]" at bounding box center [599, 297] width 305 height 27
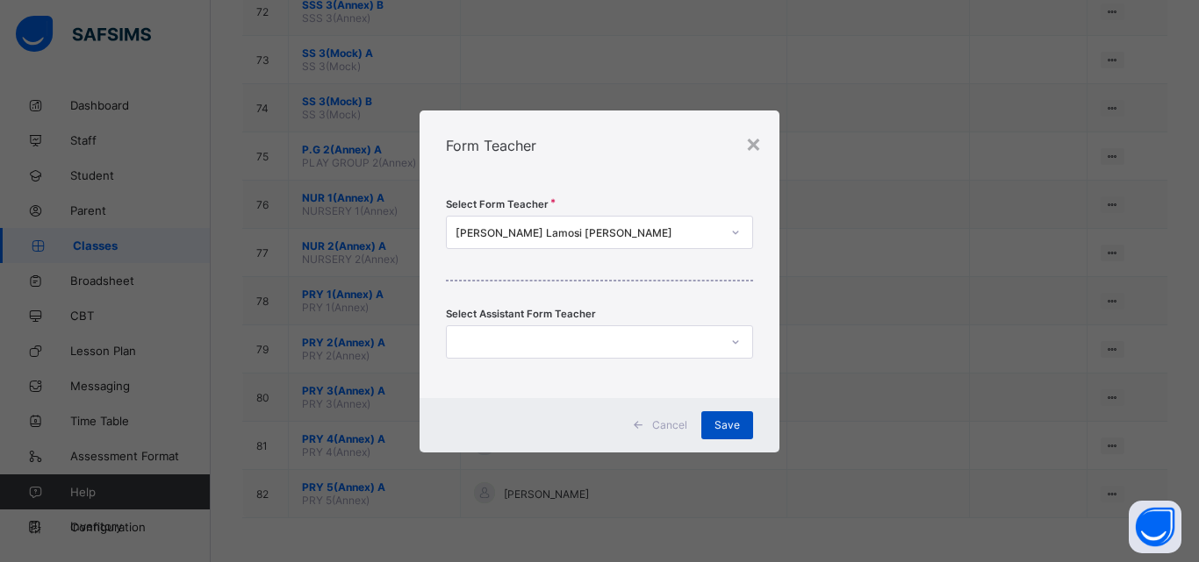
click at [720, 423] on span "Save" at bounding box center [726, 425] width 25 height 13
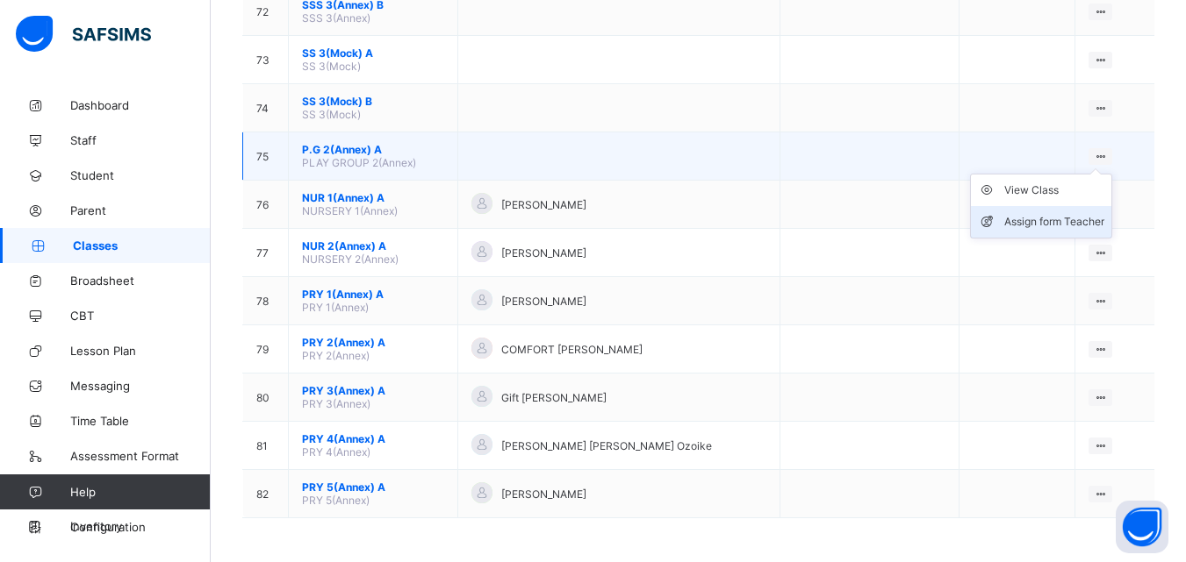
click at [1090, 219] on div "Assign form Teacher" at bounding box center [1054, 222] width 100 height 18
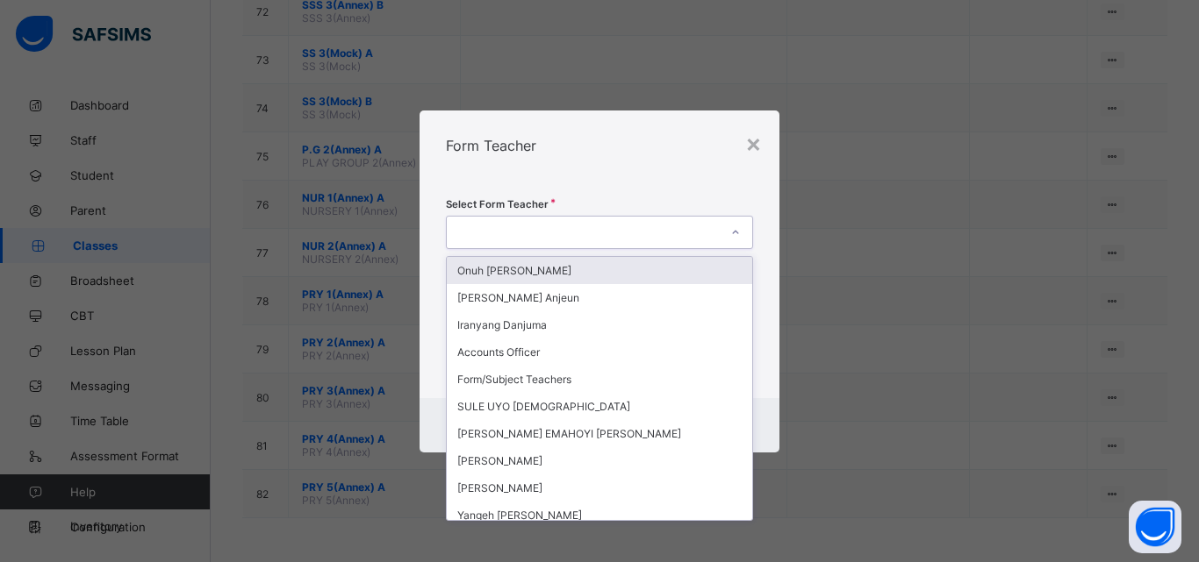
click at [646, 240] on div at bounding box center [583, 232] width 272 height 25
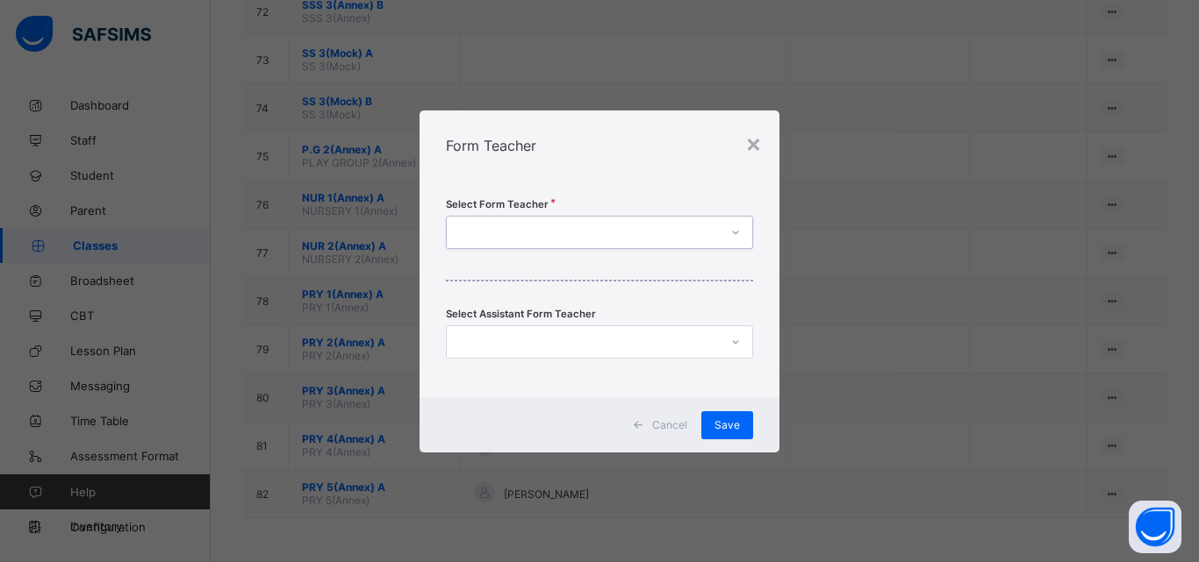
click at [646, 240] on div at bounding box center [583, 232] width 272 height 25
type input "***"
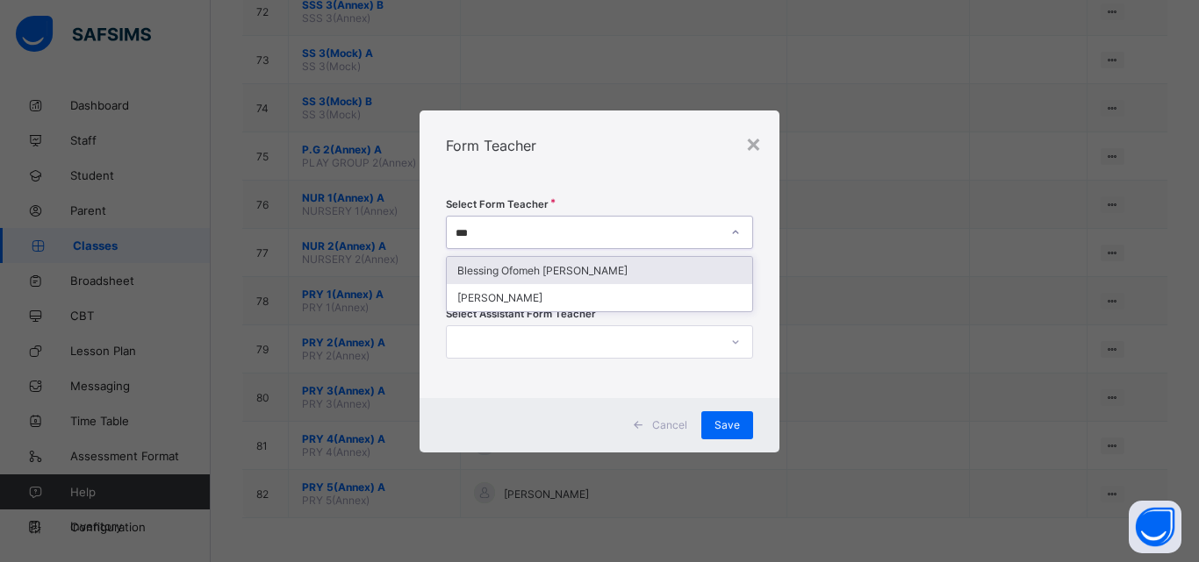
click at [592, 271] on div "Blessing Ofomeh [PERSON_NAME]" at bounding box center [599, 270] width 305 height 27
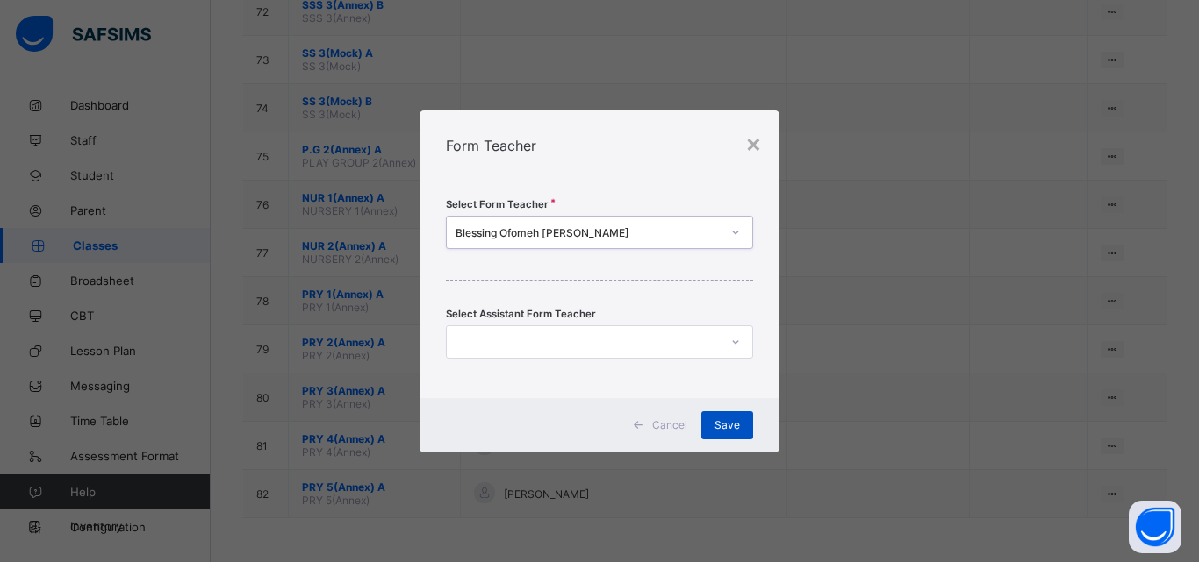
click at [719, 419] on span "Save" at bounding box center [726, 425] width 25 height 13
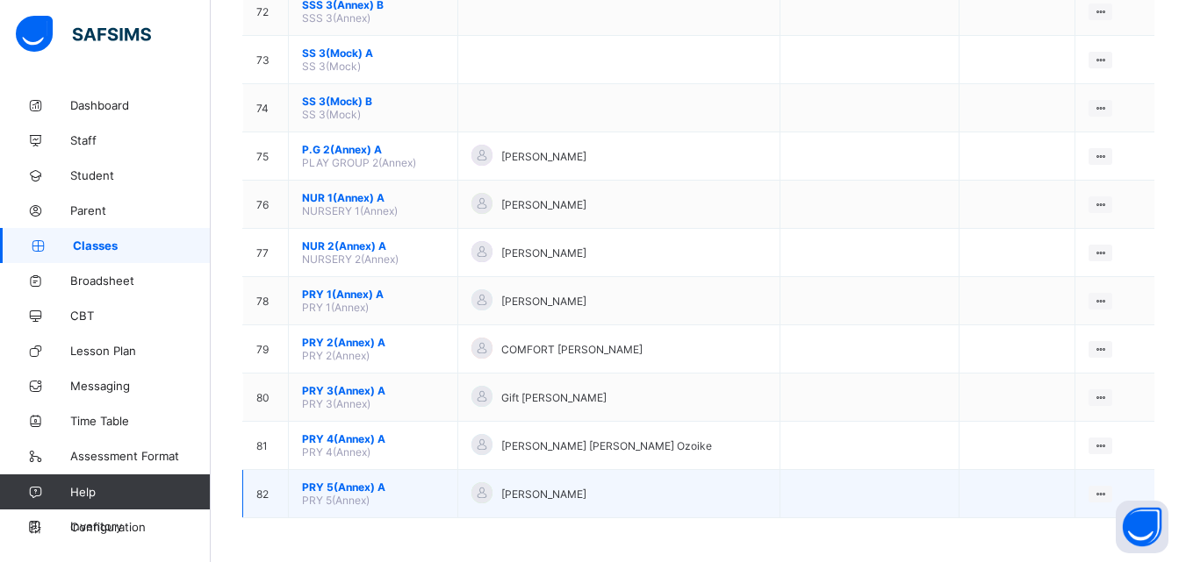
click at [340, 484] on span "PRY 5(Annex) A" at bounding box center [373, 487] width 142 height 13
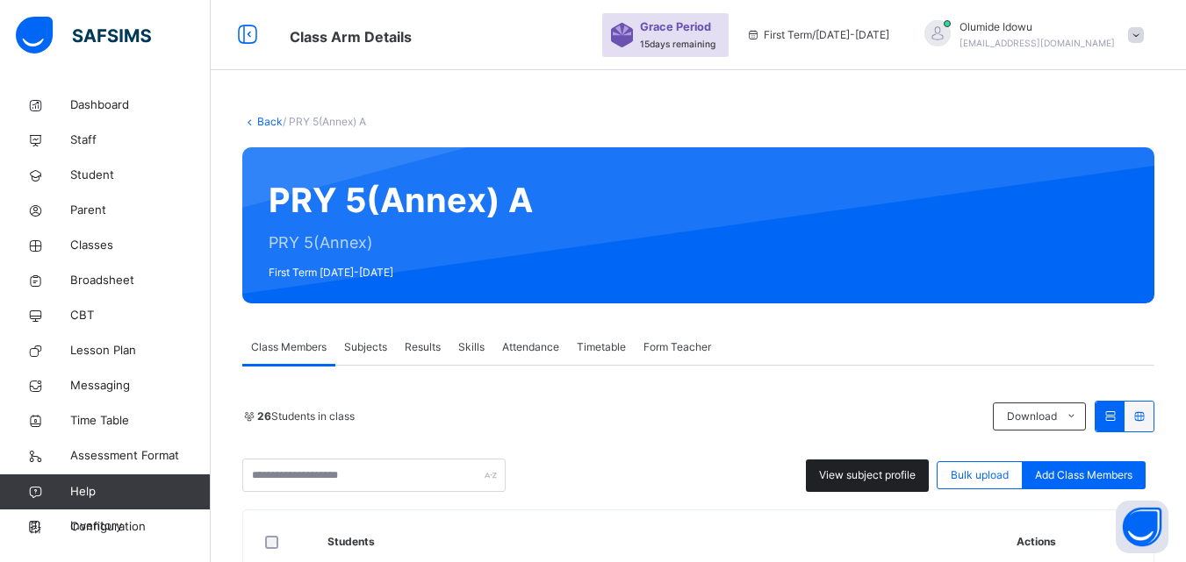
click at [853, 465] on div "View subject profile" at bounding box center [867, 476] width 123 height 32
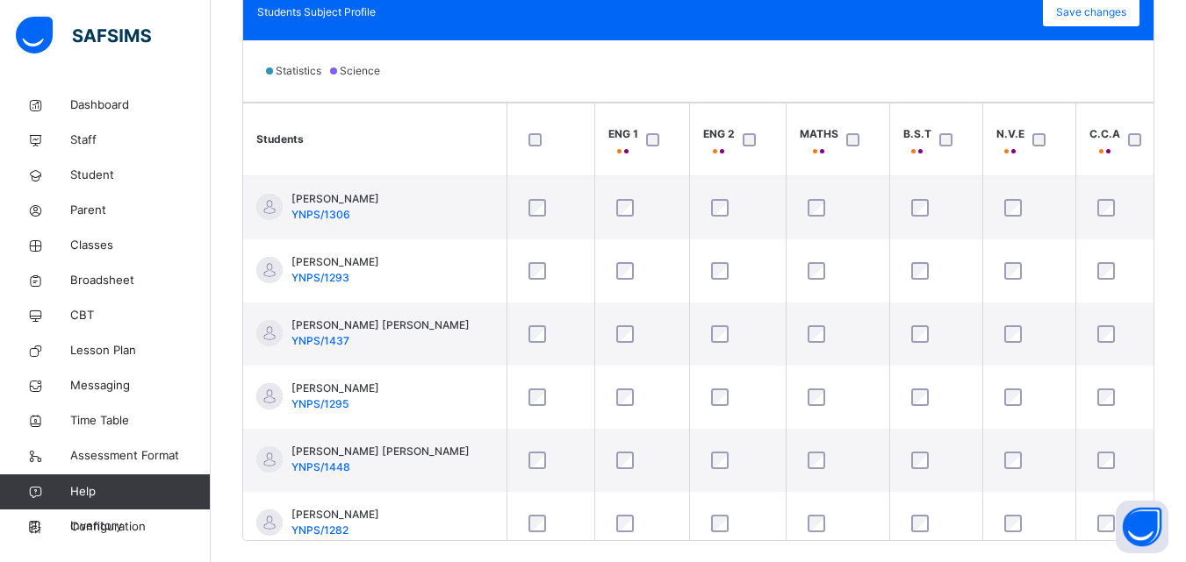
scroll to position [563, 0]
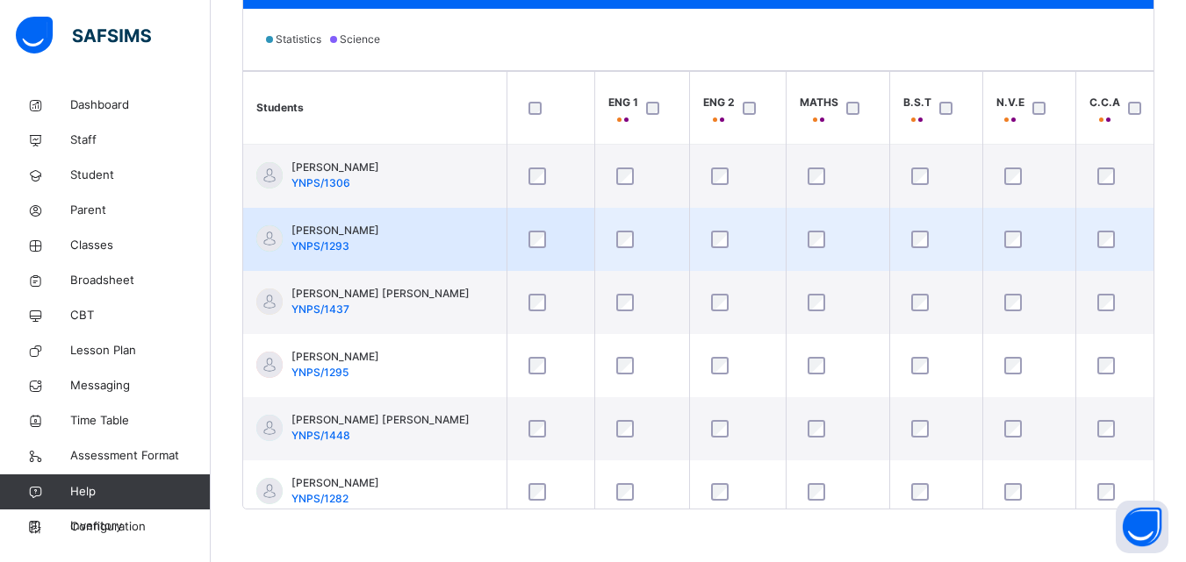
click at [539, 249] on div at bounding box center [550, 239] width 61 height 37
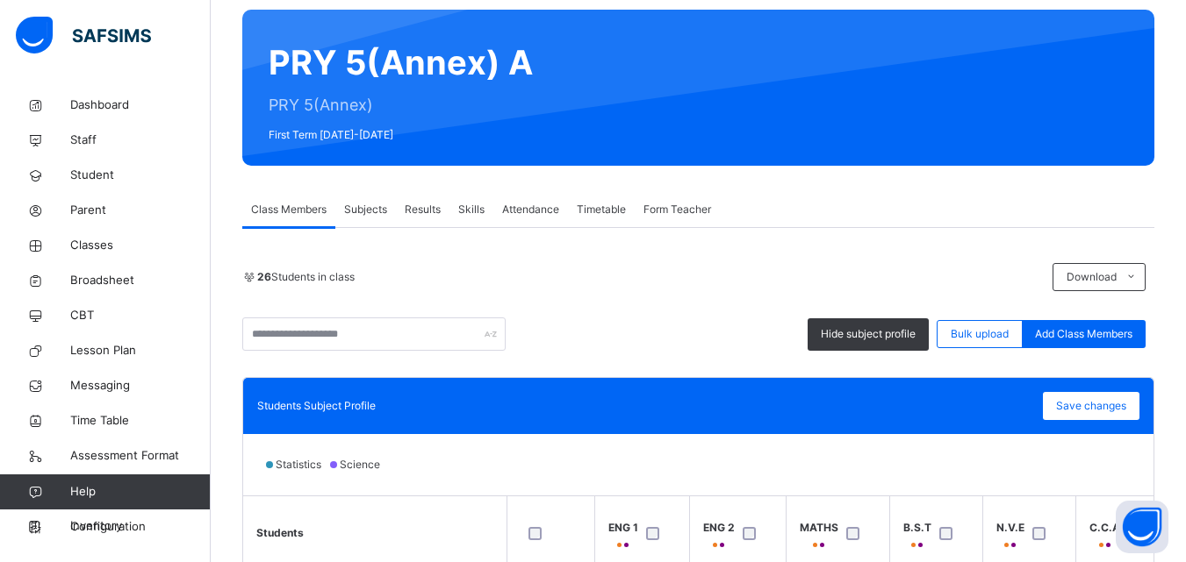
scroll to position [143, 0]
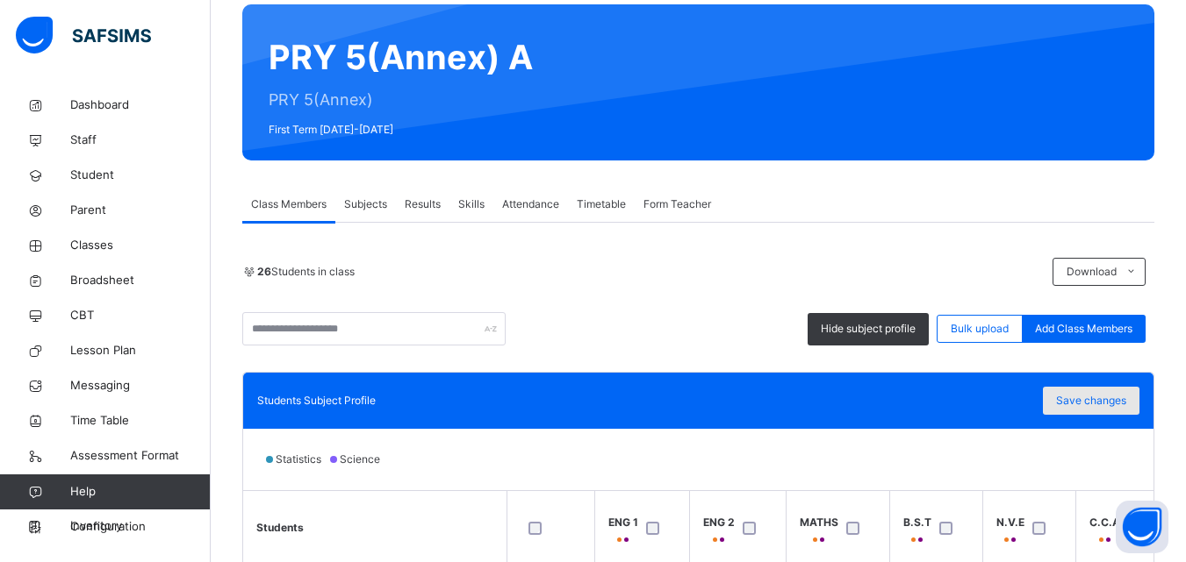
click at [1110, 400] on span "Save changes" at bounding box center [1091, 401] width 70 height 16
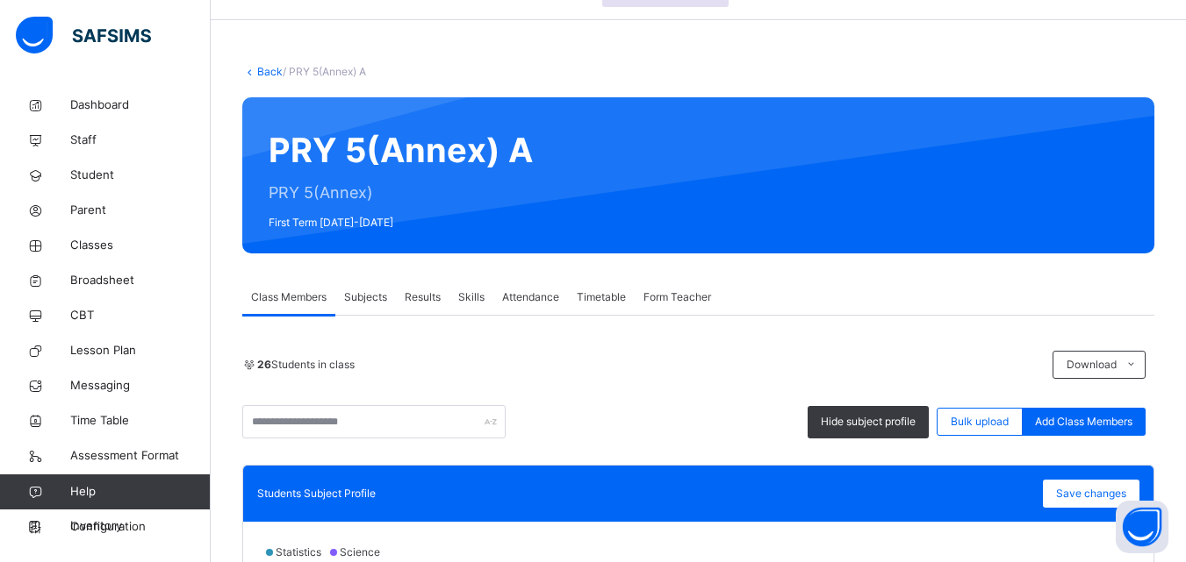
scroll to position [0, 0]
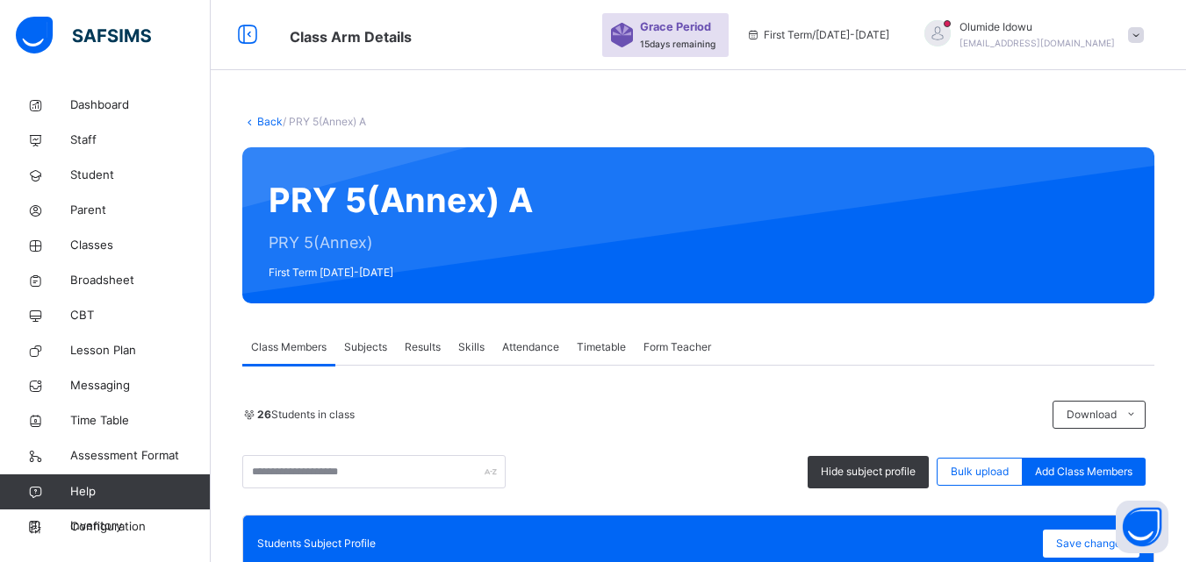
click at [261, 114] on div "Back / PRY 5(Annex) A" at bounding box center [698, 122] width 912 height 16
click at [261, 118] on link "Back" at bounding box center [269, 121] width 25 height 13
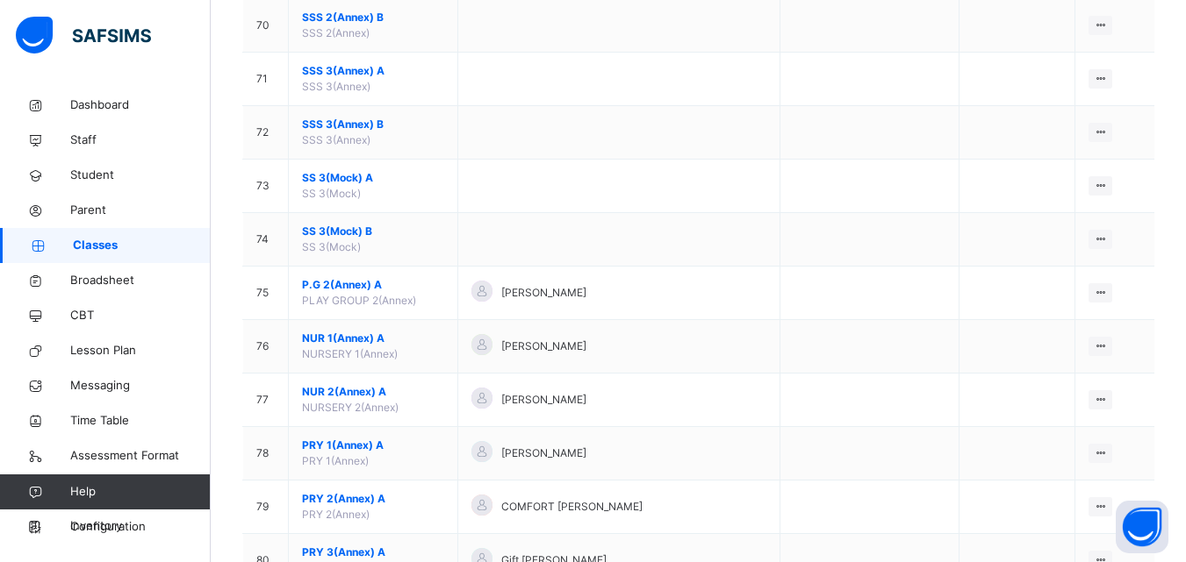
scroll to position [4080, 0]
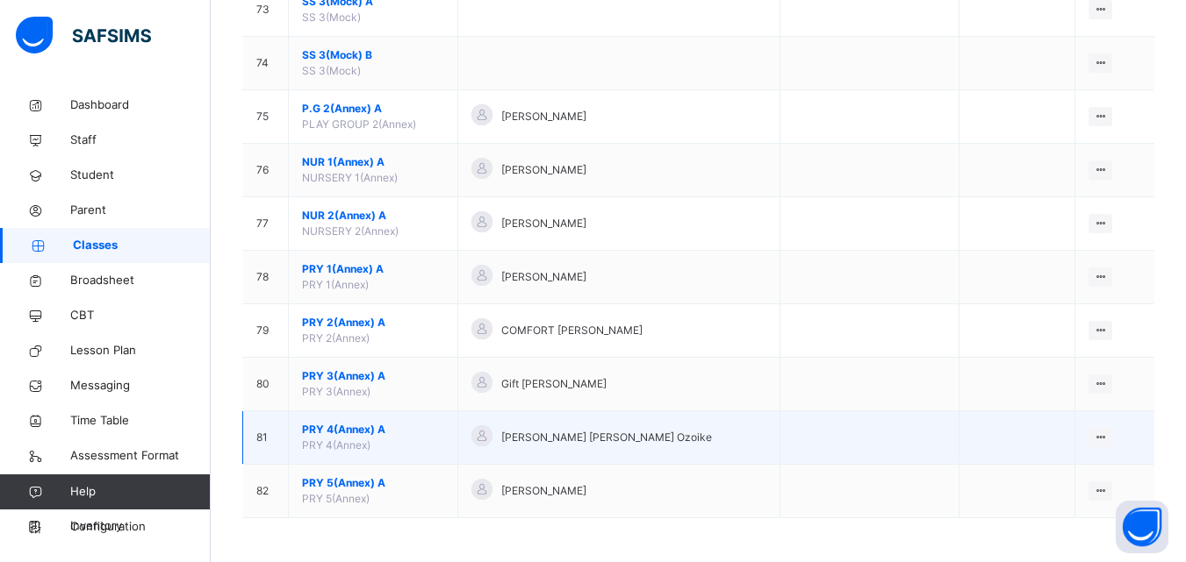
click at [325, 426] on span "PRY 4(Annex) A" at bounding box center [373, 430] width 142 height 16
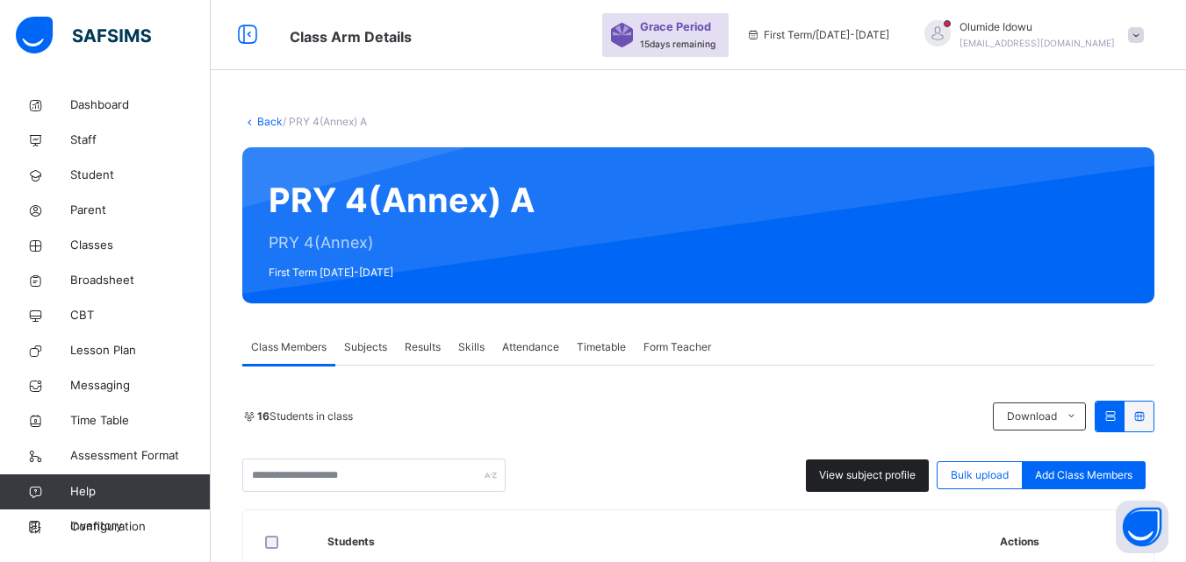
click at [863, 482] on span "View subject profile" at bounding box center [867, 476] width 97 height 16
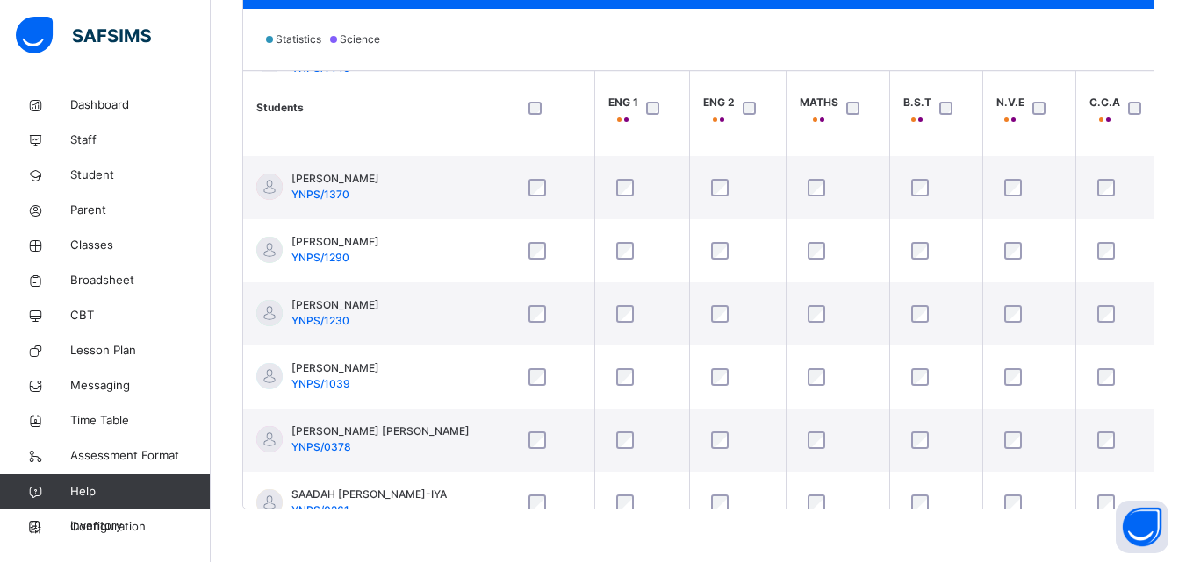
scroll to position [641, 0]
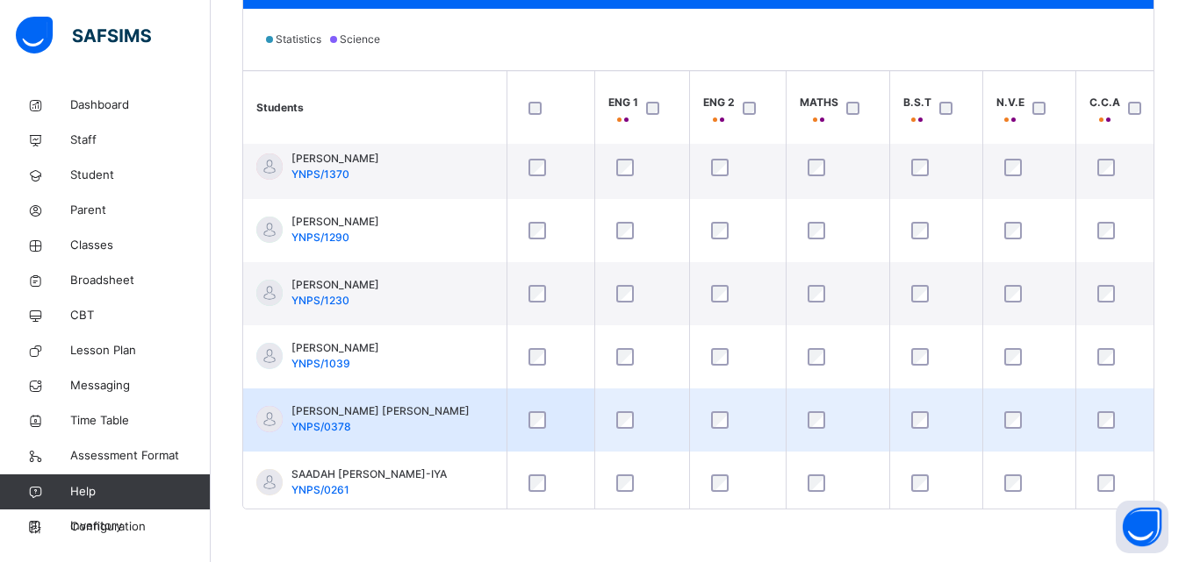
click at [537, 437] on div at bounding box center [550, 420] width 61 height 37
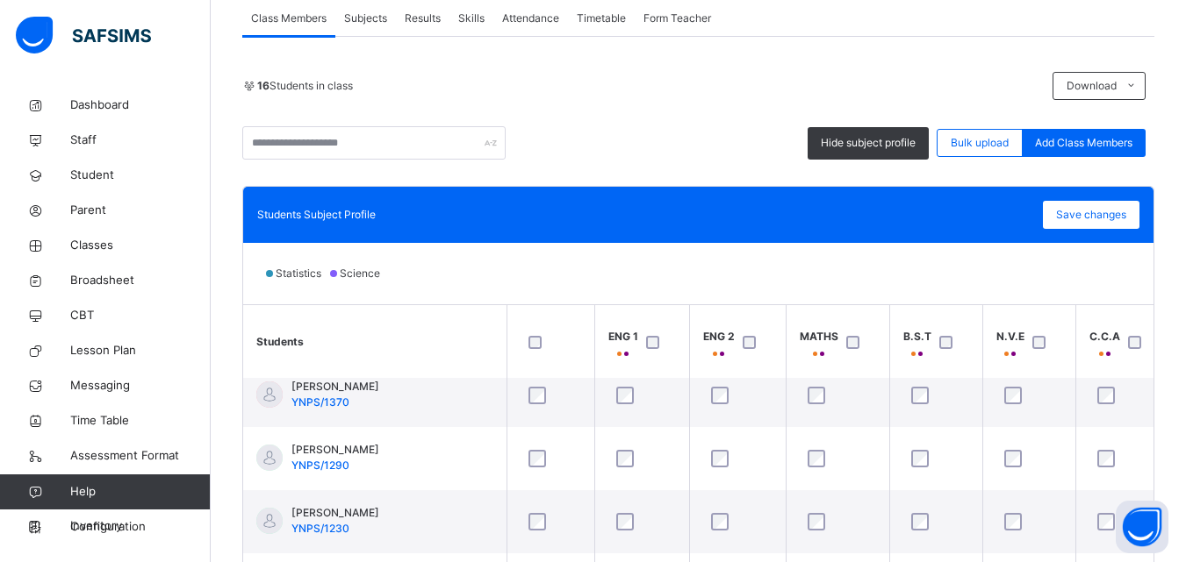
scroll to position [303, 0]
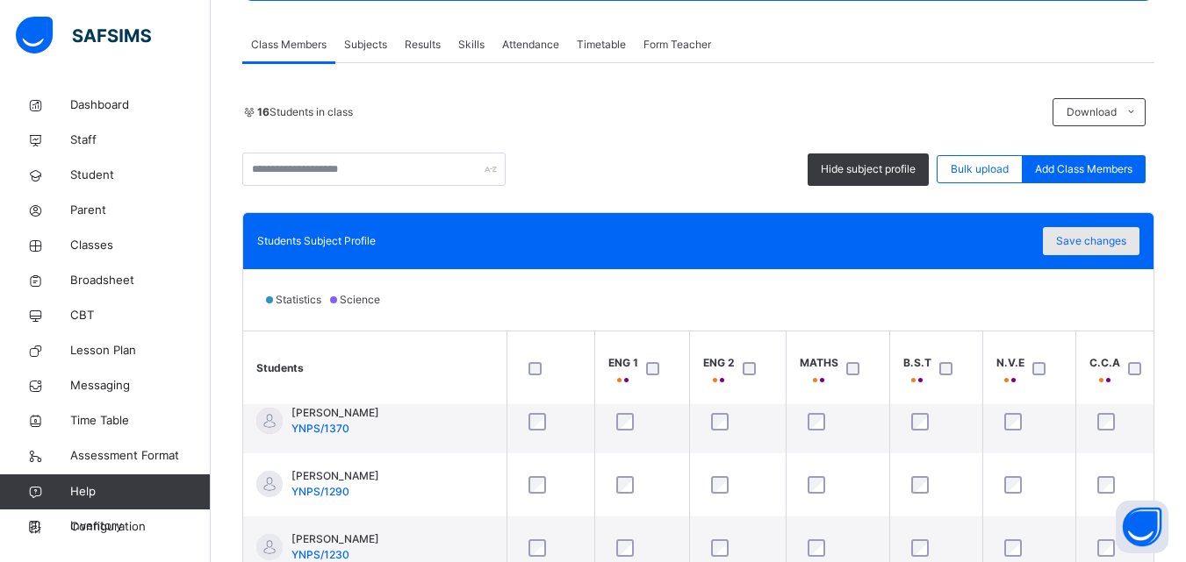
click at [1090, 241] on span "Save changes" at bounding box center [1091, 241] width 70 height 16
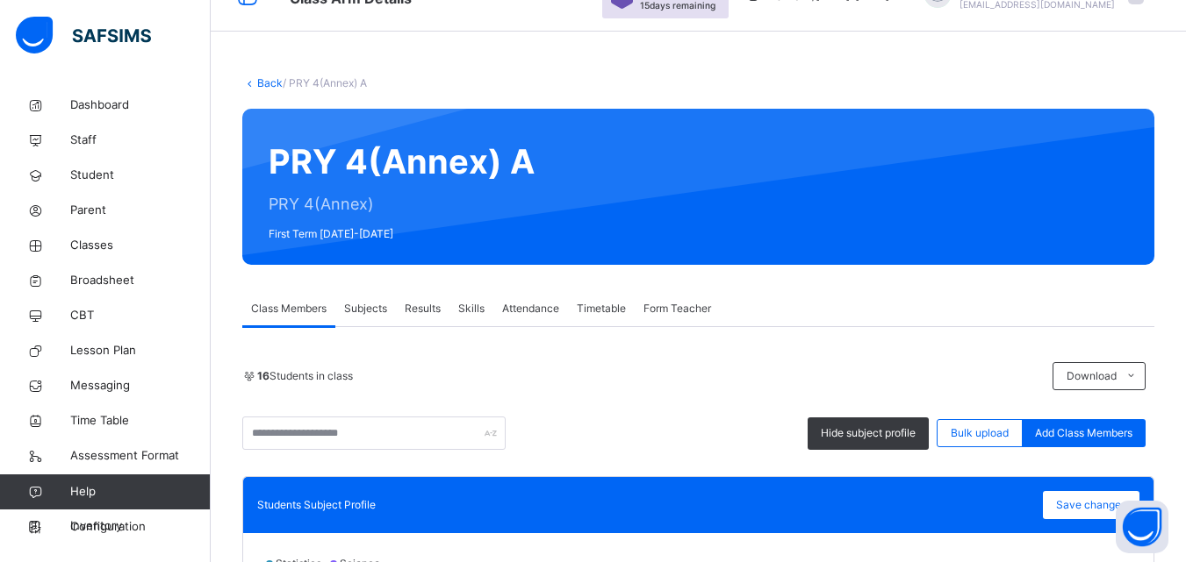
scroll to position [30, 0]
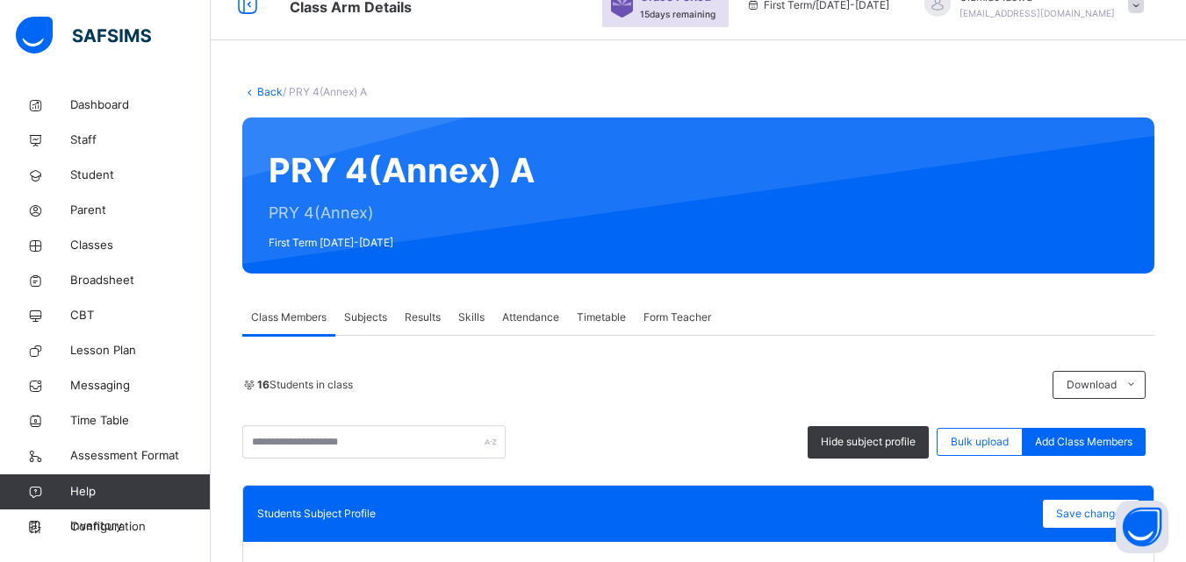
click at [258, 94] on link "Back" at bounding box center [269, 91] width 25 height 13
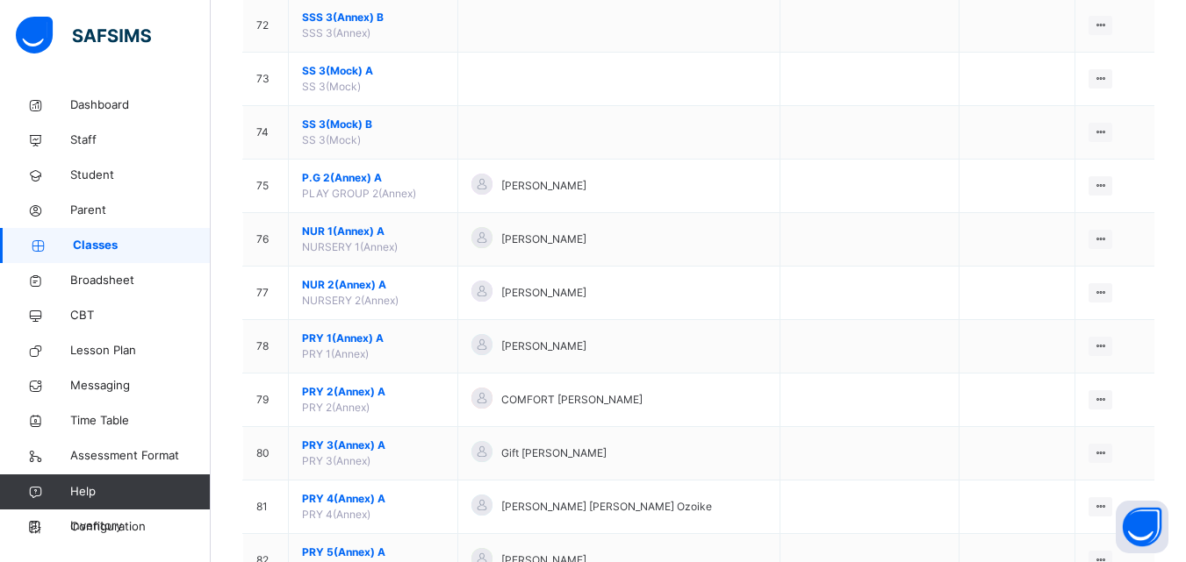
scroll to position [4080, 0]
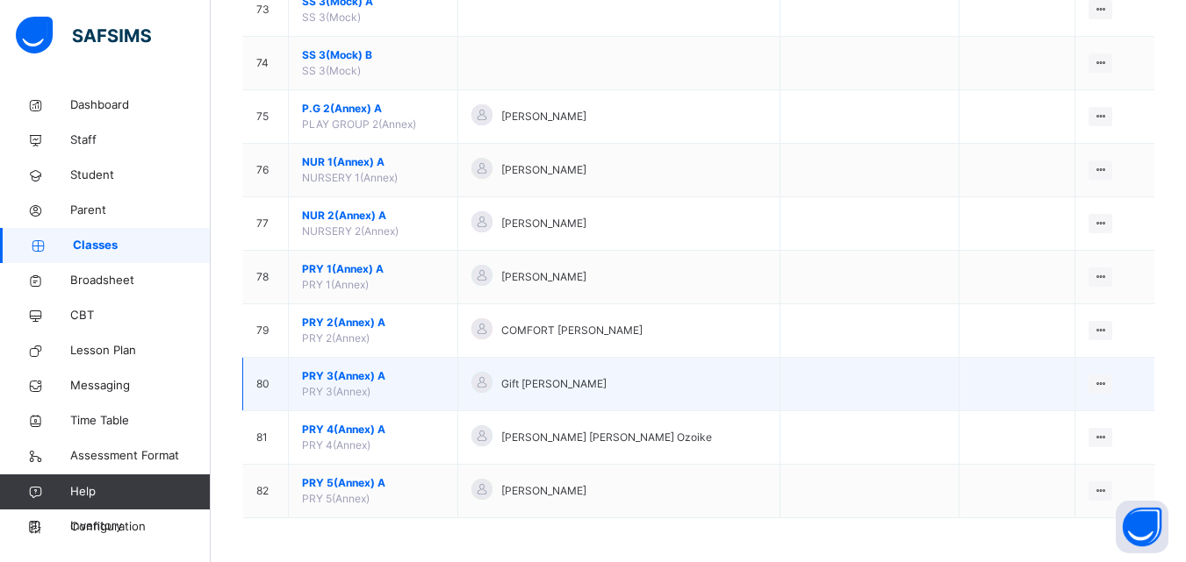
click at [327, 369] on span "PRY 3(Annex) A" at bounding box center [373, 377] width 142 height 16
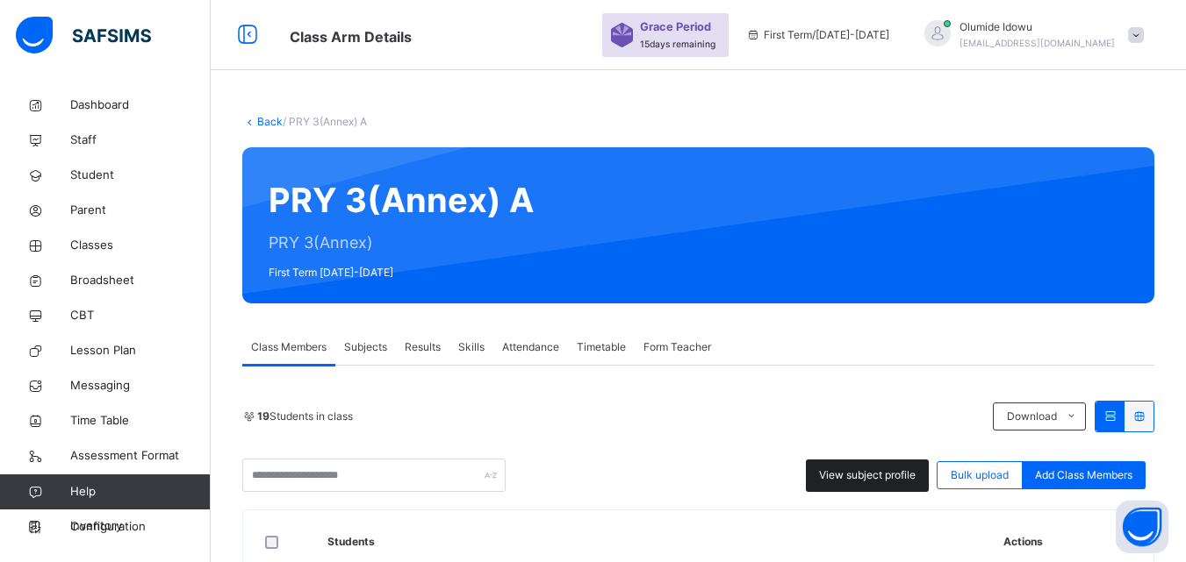
click at [861, 468] on span "View subject profile" at bounding box center [867, 476] width 97 height 16
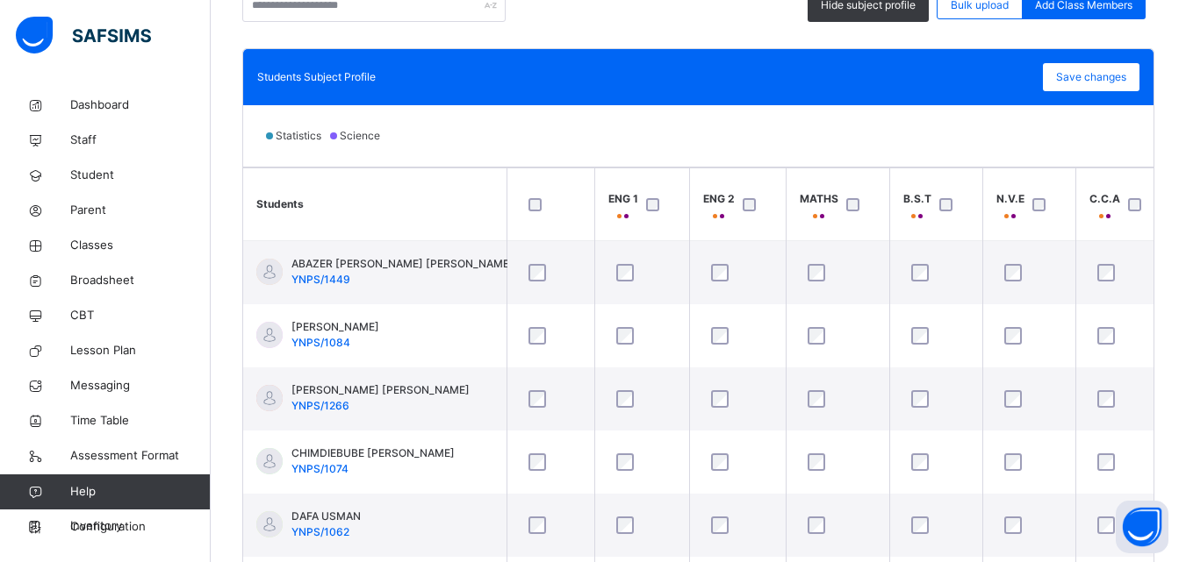
scroll to position [563, 0]
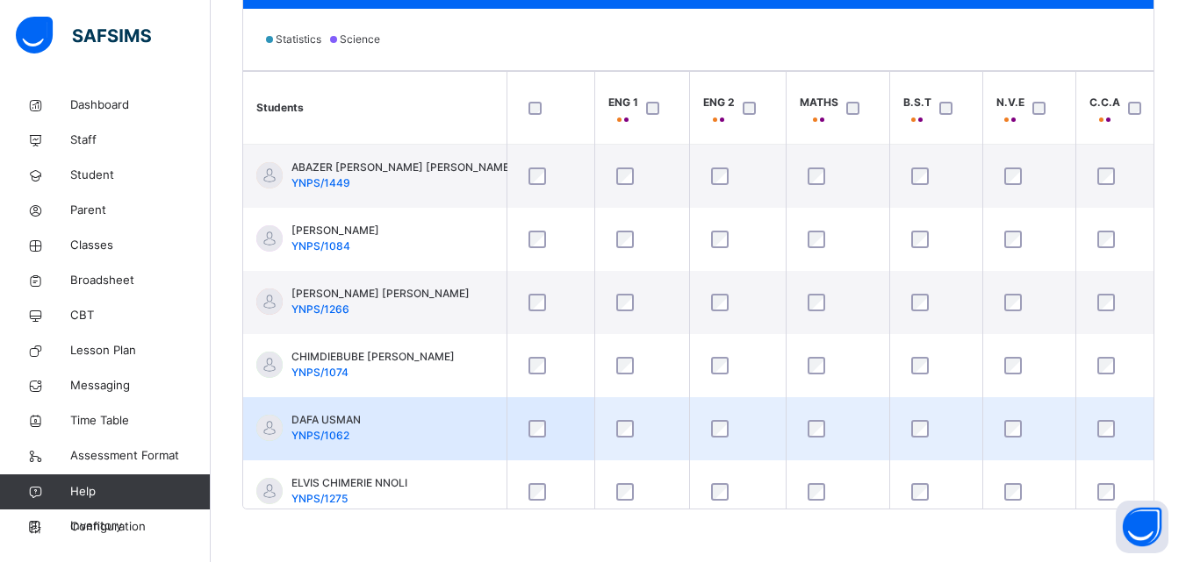
click at [529, 439] on div at bounding box center [550, 429] width 61 height 37
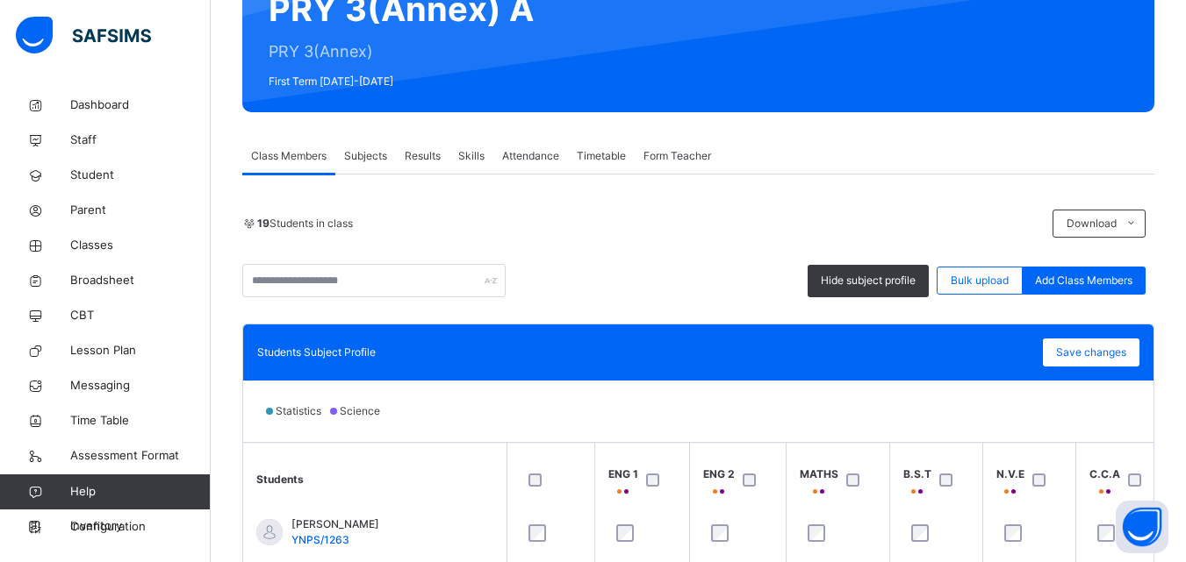
scroll to position [95, 0]
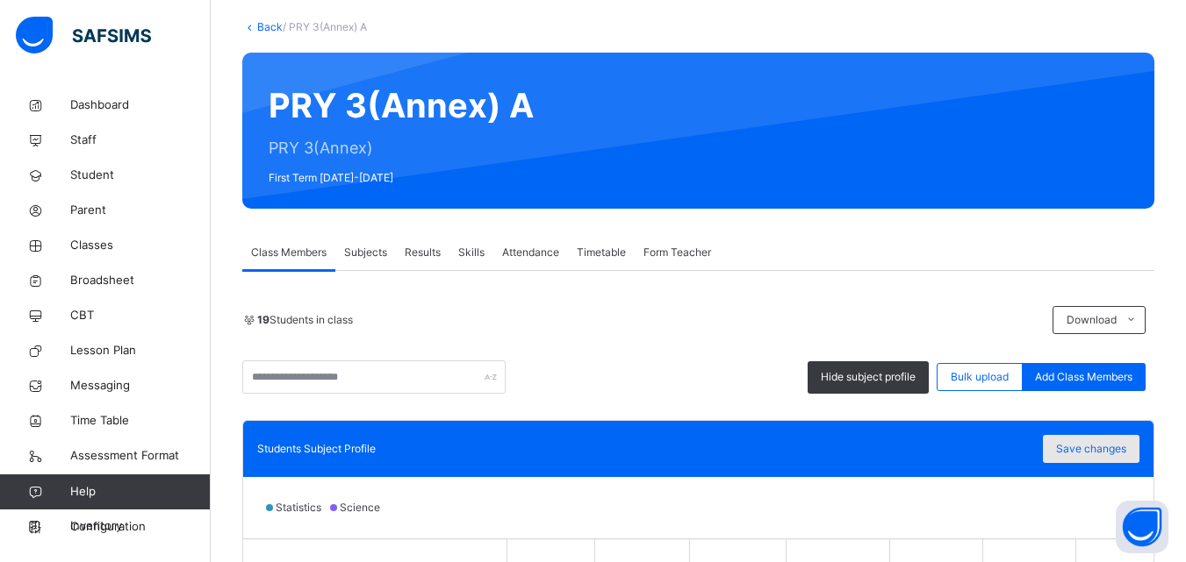
click at [1100, 441] on span "Save changes" at bounding box center [1091, 449] width 70 height 16
click at [1109, 451] on span "Save changes" at bounding box center [1091, 449] width 70 height 16
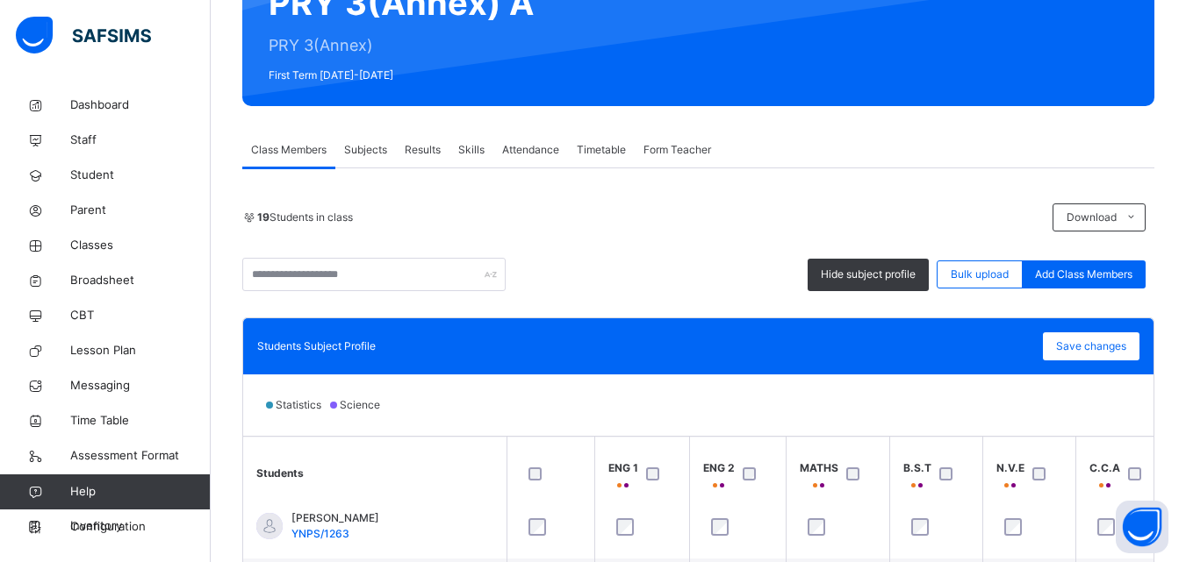
scroll to position [41, 0]
